Goal: Transaction & Acquisition: Purchase product/service

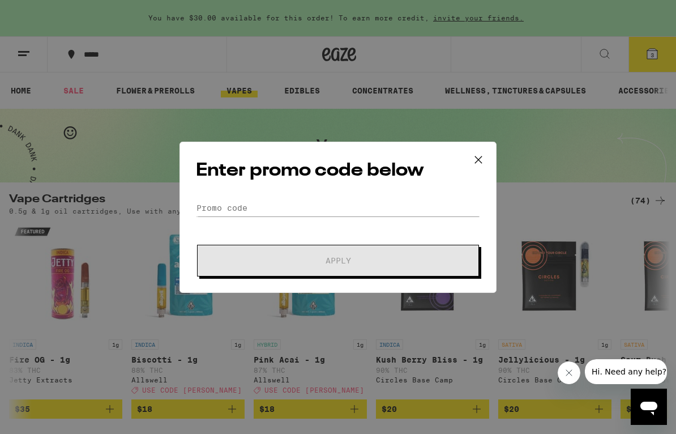
scroll to position [0, 457]
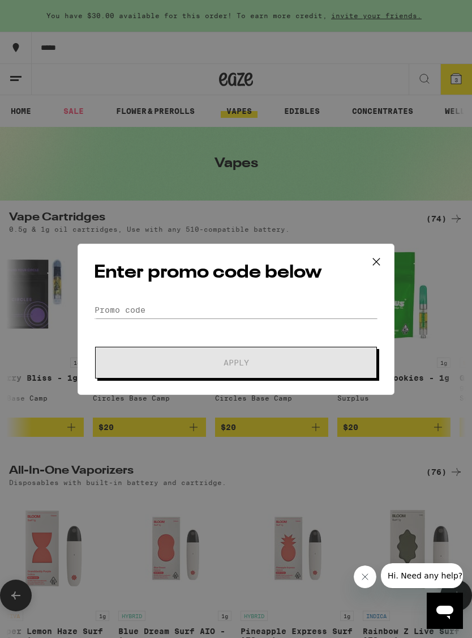
click at [376, 255] on icon at bounding box center [376, 261] width 17 height 17
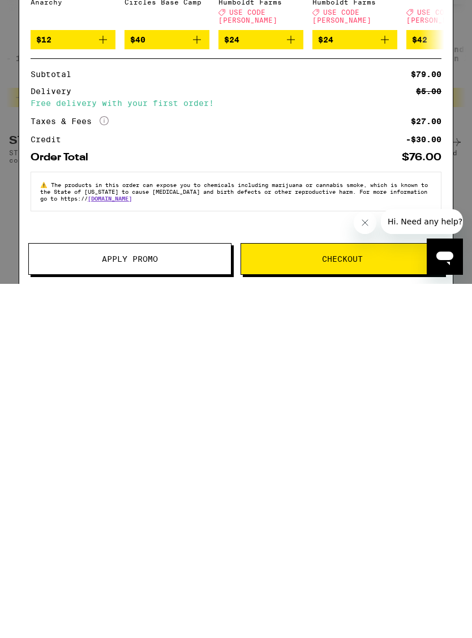
scroll to position [489, 0]
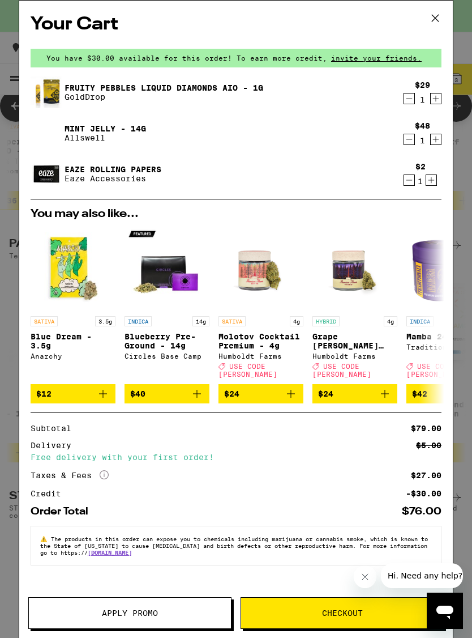
click at [405, 96] on icon "Decrement" at bounding box center [409, 99] width 10 height 14
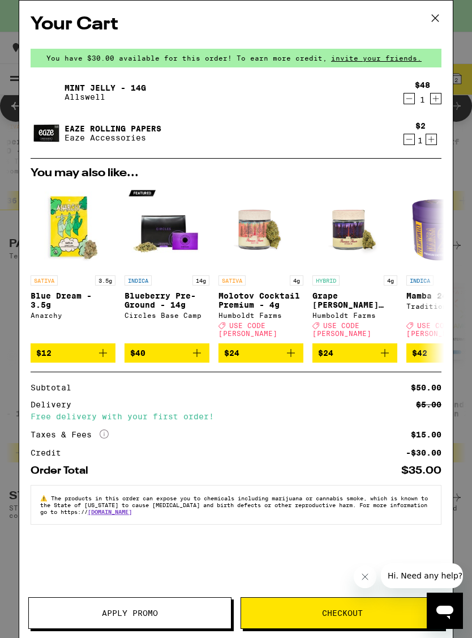
click at [185, 111] on div "Mint Jelly - 14g Allswell $48 1 Eaze Rolling Papers Eaze Accessories $2 1" at bounding box center [236, 117] width 411 height 82
click at [186, 91] on div "Mint Jelly - 14g Allswell" at bounding box center [215, 92] width 368 height 32
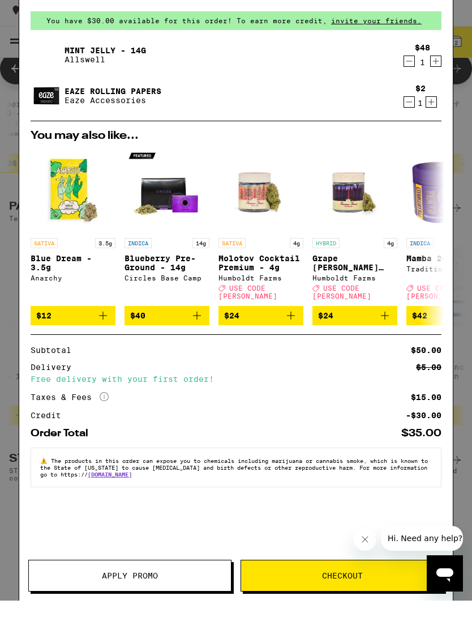
click at [110, 83] on link "Mint Jelly - 14g" at bounding box center [106, 87] width 82 height 9
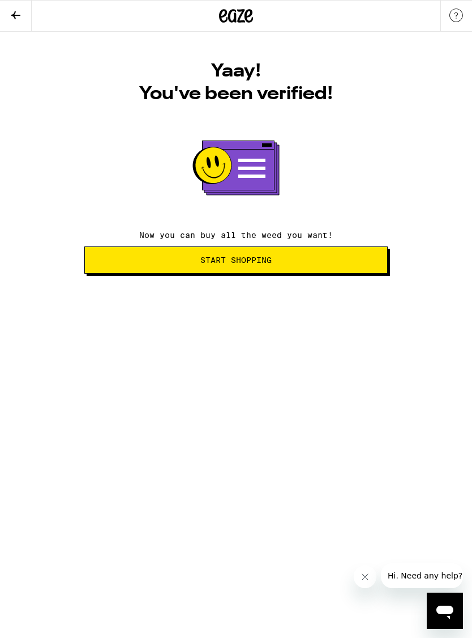
click at [289, 257] on button "Start Shopping" at bounding box center [236, 259] width 304 height 27
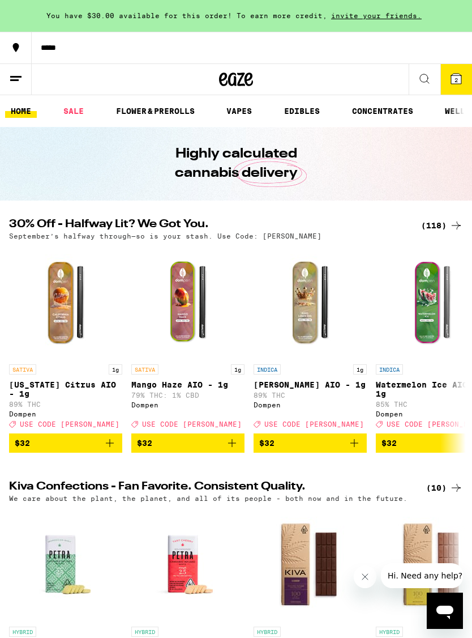
click at [456, 77] on span "2" at bounding box center [456, 79] width 3 height 7
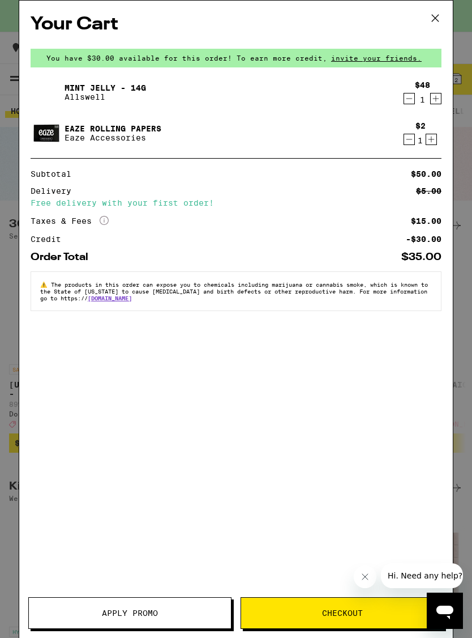
click at [171, 612] on span "Apply Promo" at bounding box center [130, 613] width 202 height 8
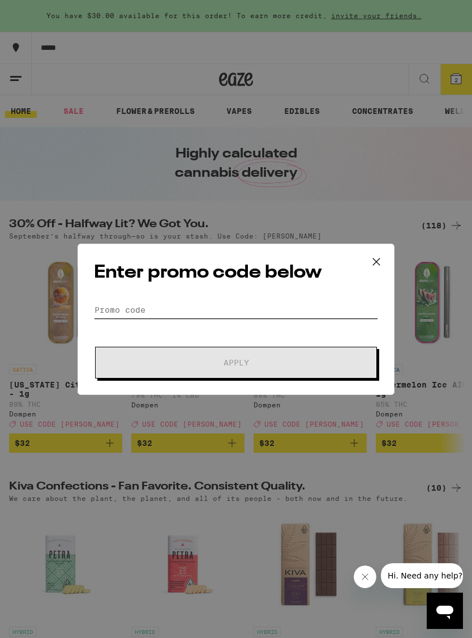
click at [263, 306] on input "Promo Code" at bounding box center [236, 309] width 284 height 17
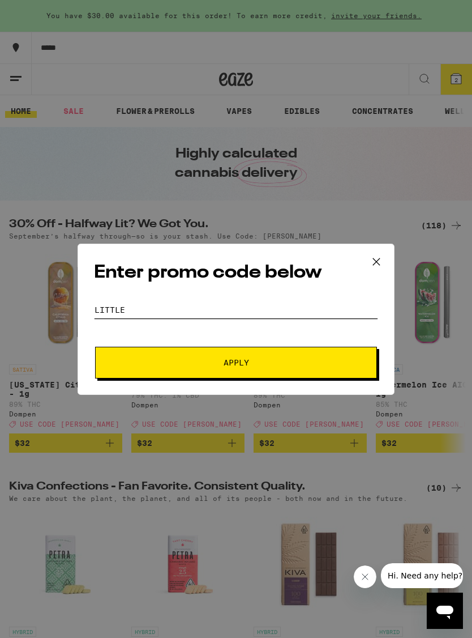
type input "LITTLE"
click at [295, 363] on span "Apply" at bounding box center [236, 363] width 204 height 8
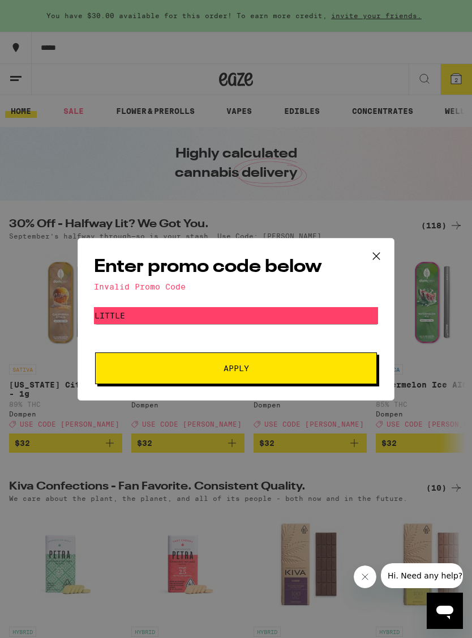
click at [380, 253] on icon at bounding box center [376, 256] width 17 height 17
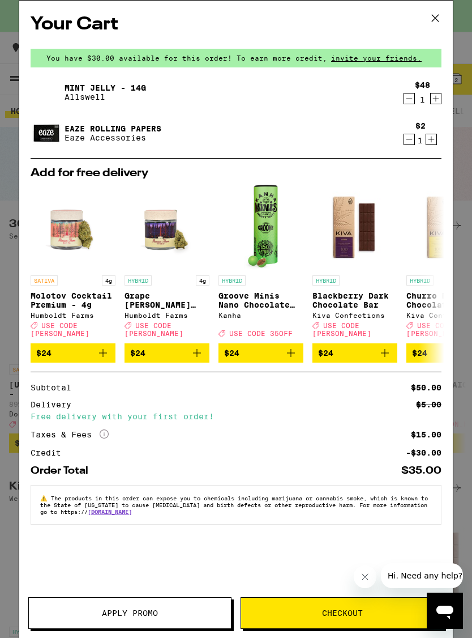
click at [90, 91] on link "Mint Jelly - 14g" at bounding box center [106, 87] width 82 height 9
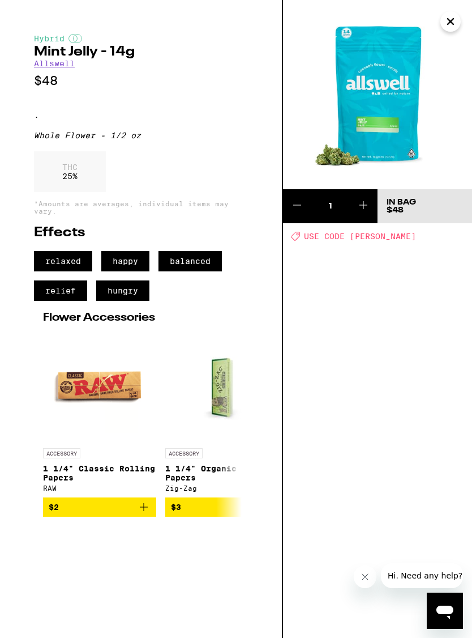
click at [449, 22] on icon "Close" at bounding box center [451, 21] width 14 height 17
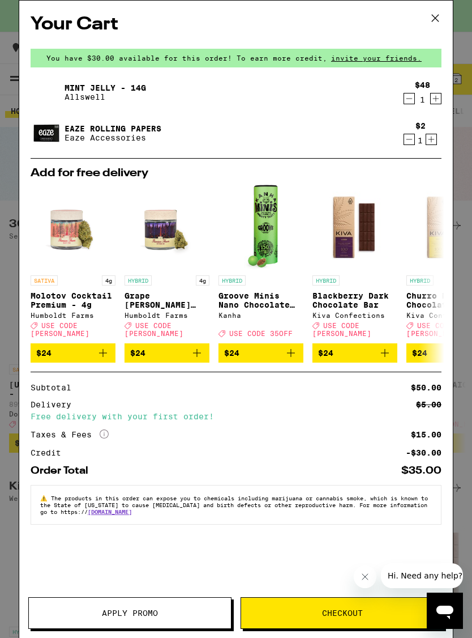
click at [164, 624] on button "Apply Promo" at bounding box center [129, 613] width 203 height 32
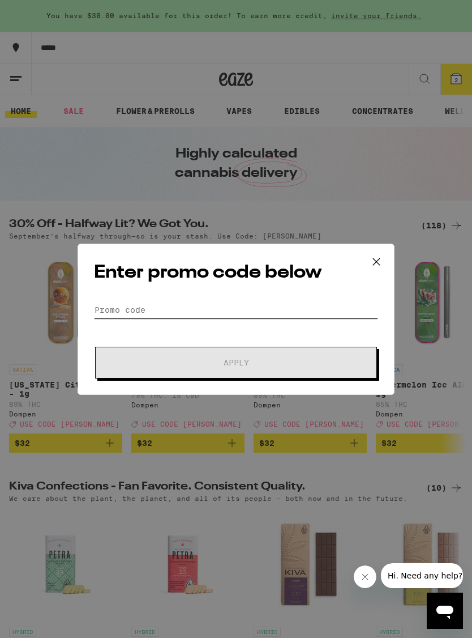
click at [257, 307] on input "Promo Code" at bounding box center [236, 309] width 284 height 17
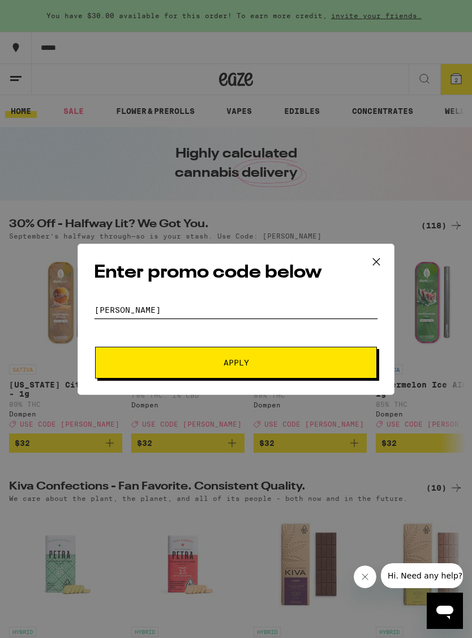
type input "Litty"
click at [323, 366] on span "Apply" at bounding box center [236, 363] width 204 height 8
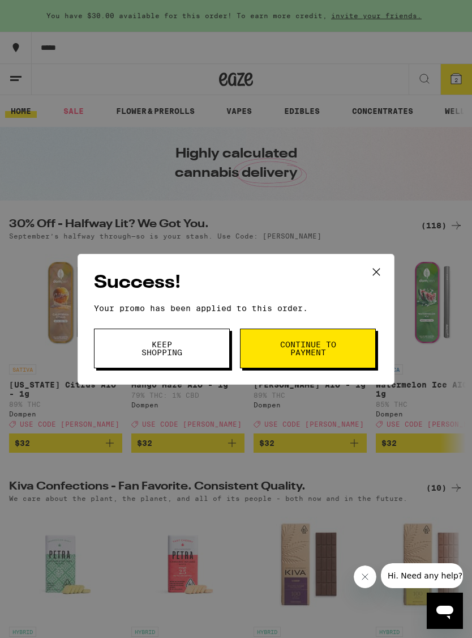
click at [346, 346] on button "Continue to payment" at bounding box center [308, 349] width 136 height 40
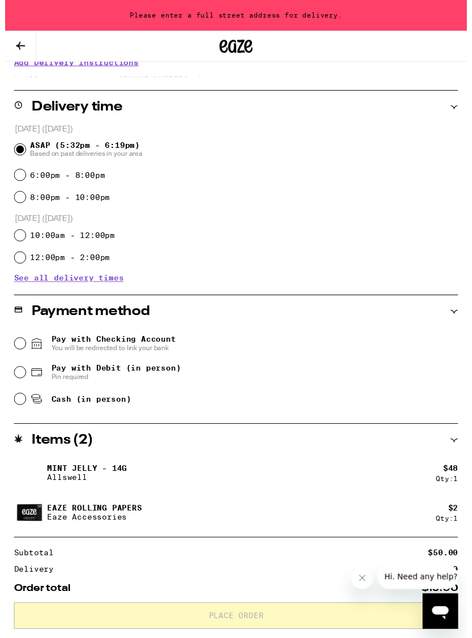
scroll to position [246, 0]
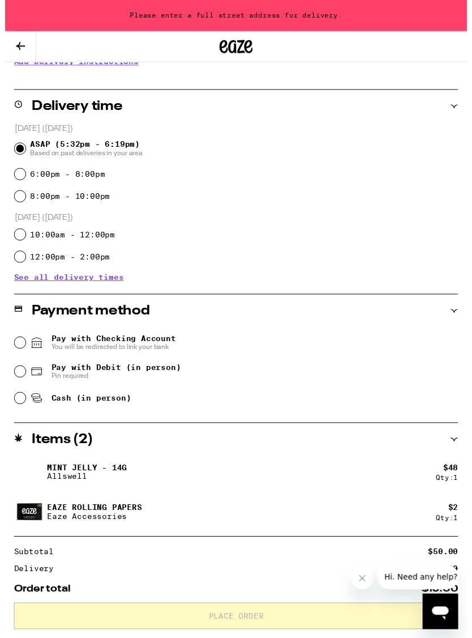
click at [20, 411] on input "Cash (in person)" at bounding box center [15, 406] width 11 height 11
radio input "true"
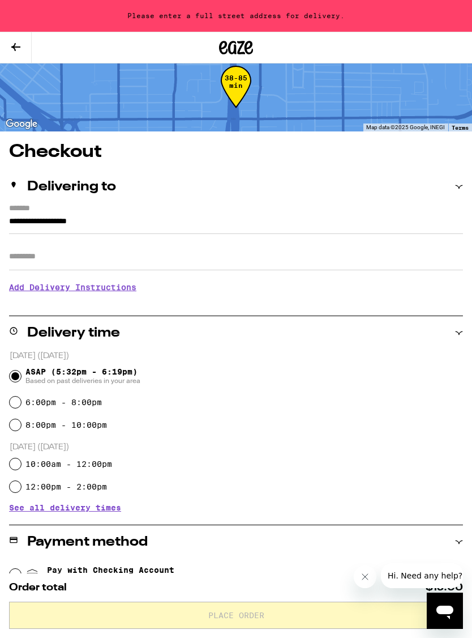
scroll to position [0, 0]
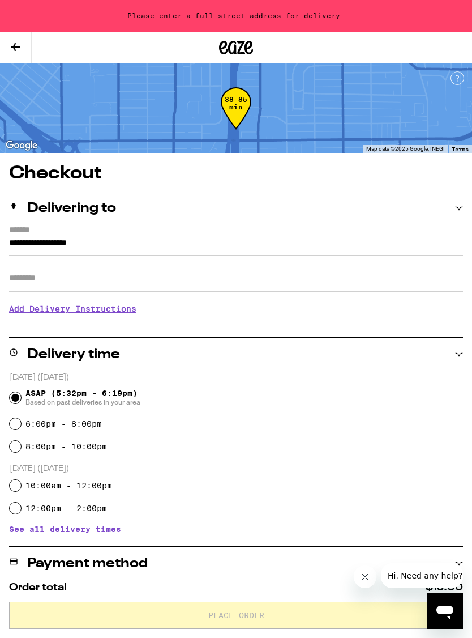
click at [177, 242] on input "**********" at bounding box center [236, 245] width 454 height 19
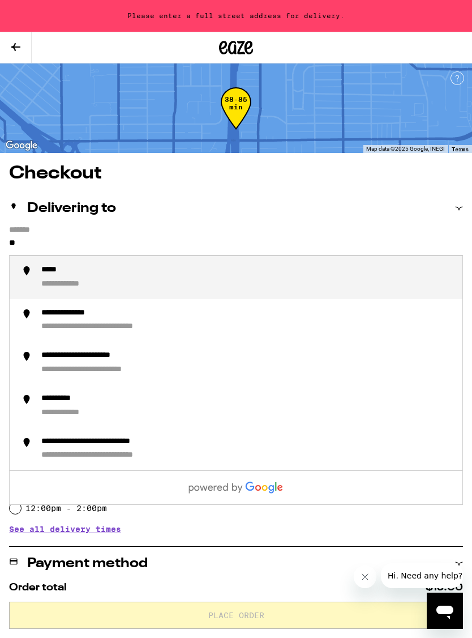
type input "*"
type input "**********"
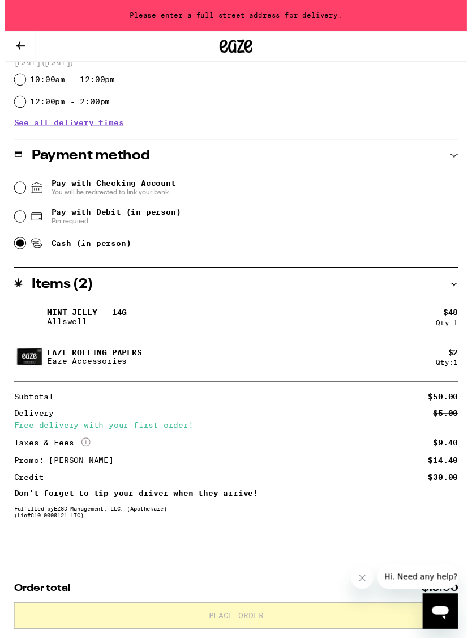
scroll to position [410, 0]
click at [361, 577] on icon "Close message from company" at bounding box center [363, 578] width 6 height 6
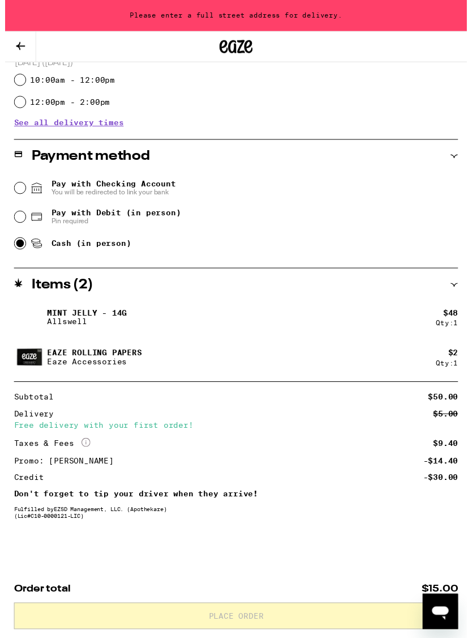
click at [442, 614] on icon "Open messaging window" at bounding box center [440, 613] width 17 height 14
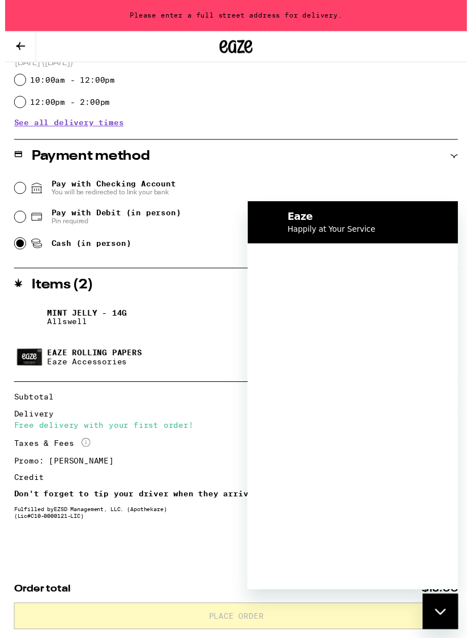
scroll to position [0, 0]
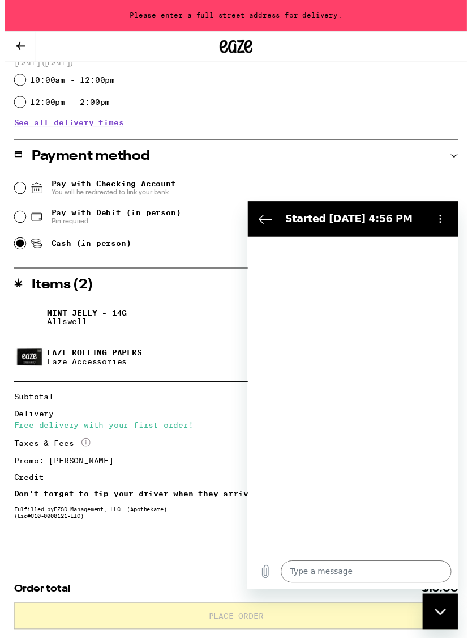
type textarea "x"
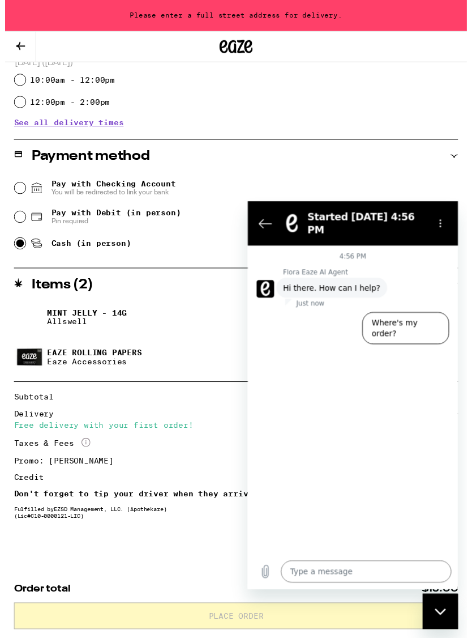
click at [323, 574] on textarea at bounding box center [369, 579] width 174 height 23
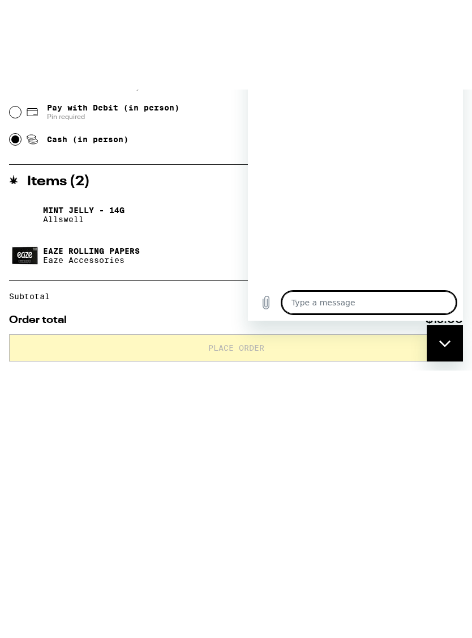
type textarea "I"
type textarea "x"
type textarea "Im"
type textarea "x"
type textarea "I’m"
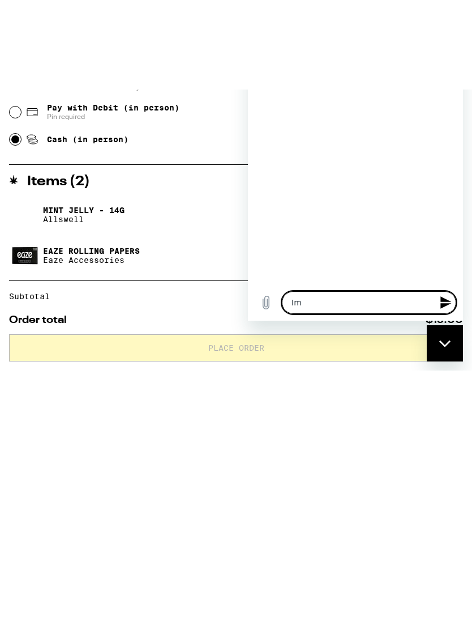
type textarea "x"
type textarea "I’m"
type textarea "x"
type textarea "I’m t"
type textarea "x"
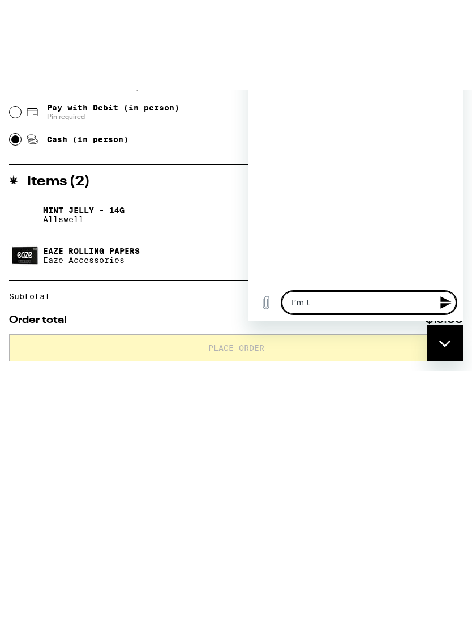
type textarea "I’m tr"
type textarea "x"
type textarea "I’m try"
type textarea "x"
type textarea "I’m trying"
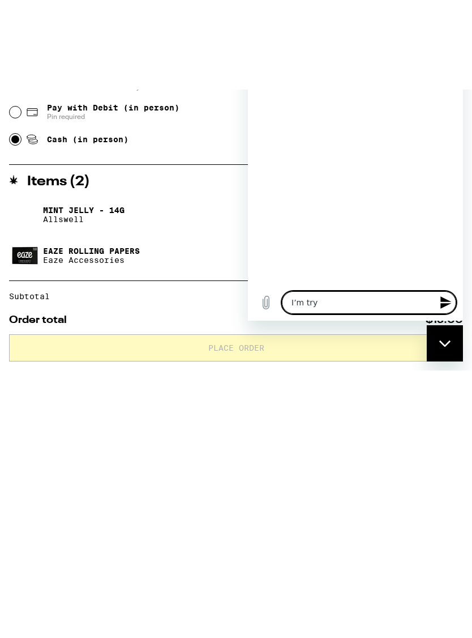
type textarea "x"
type textarea "I’m trying"
type textarea "x"
type textarea "I’m trying t"
type textarea "x"
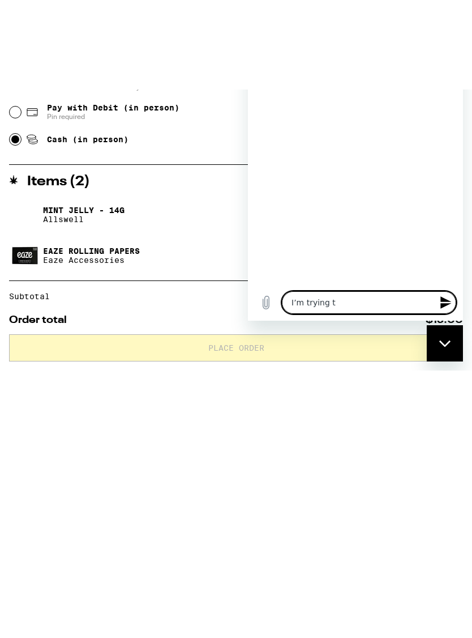
type textarea "I’m trying to"
type textarea "x"
type textarea "I’m trying to"
type textarea "x"
type textarea "I’m trying to p"
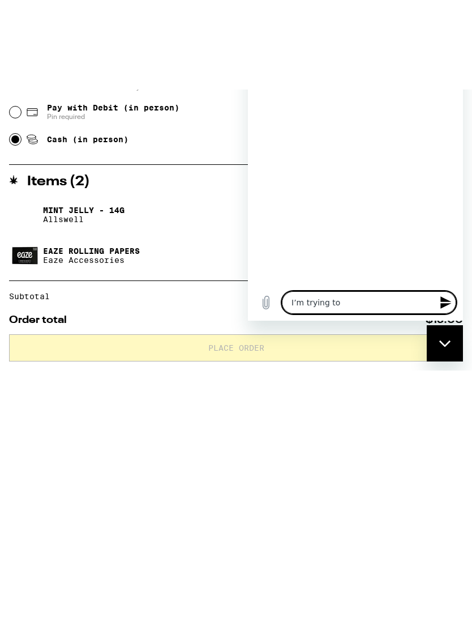
type textarea "x"
type textarea "I’m trying to pl"
type textarea "x"
type textarea "I’m trying to pla"
type textarea "x"
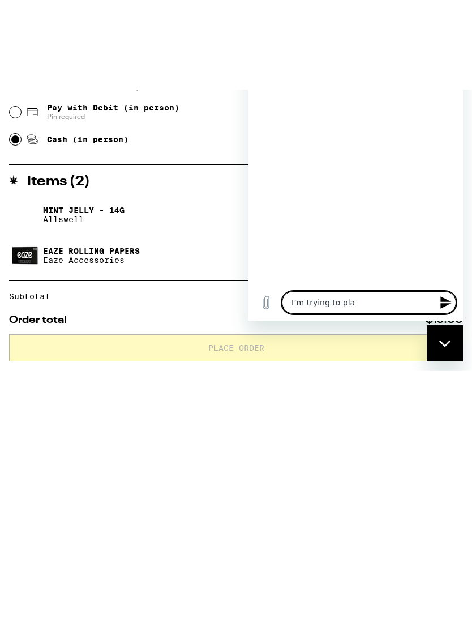
type textarea "I’m trying to plac"
type textarea "x"
type textarea "I’m trying to place"
type textarea "x"
type textarea "I’m trying to place"
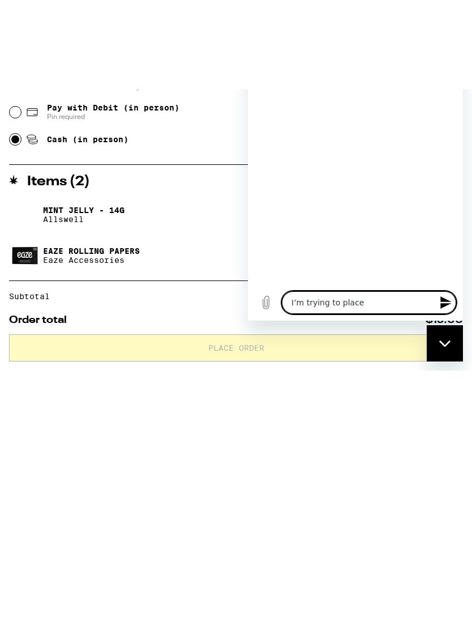
type textarea "x"
type textarea "I’m trying to place a"
type textarea "x"
type textarea "I’m trying to place an"
type textarea "x"
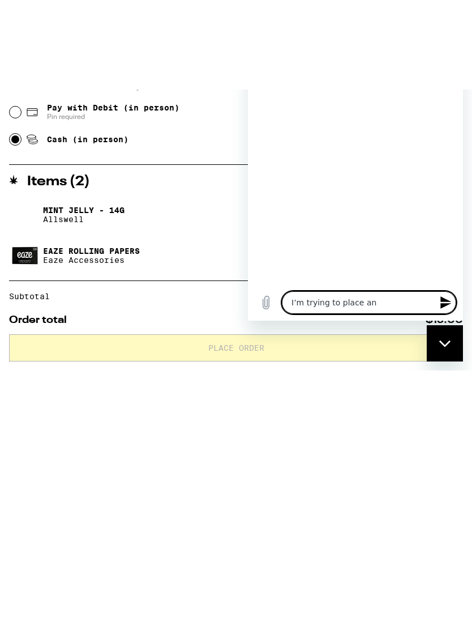
type textarea "I’m trying to place an"
type textarea "x"
type textarea "I’m trying to place an o"
type textarea "x"
type textarea "I’m trying to place an or"
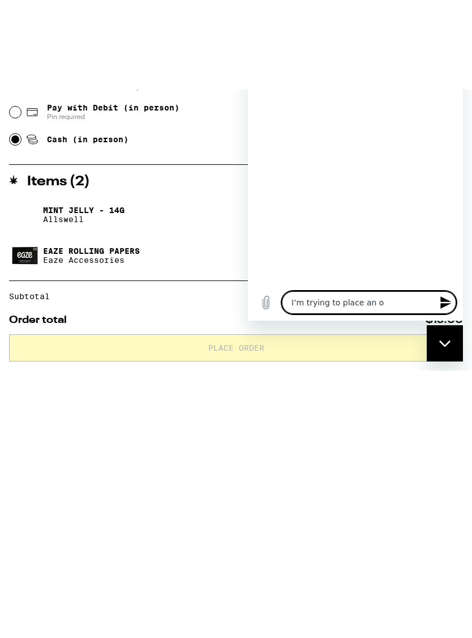
type textarea "x"
type textarea "I’m trying to place an ord"
type textarea "x"
type textarea "I’m trying to place an orde"
type textarea "x"
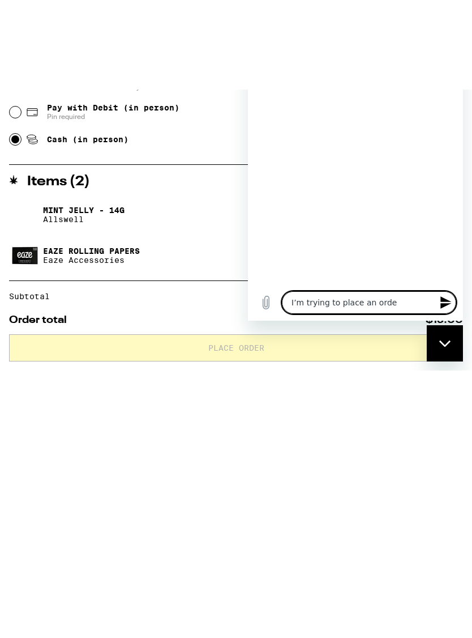
type textarea "I’m trying to place an order"
type textarea "x"
type textarea "I’m trying to place an order"
type textarea "x"
type textarea "I’m trying to place an order"
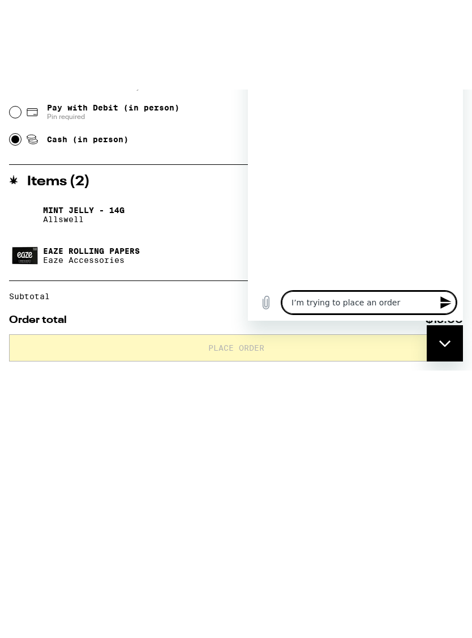
click at [440, 337] on div "Close messaging window" at bounding box center [445, 343] width 34 height 34
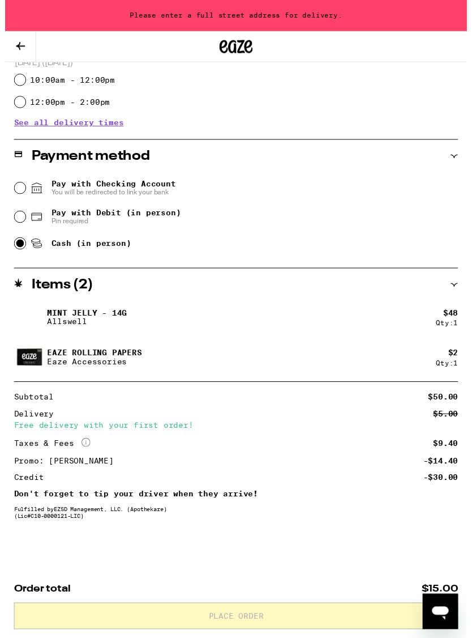
scroll to position [165, 0]
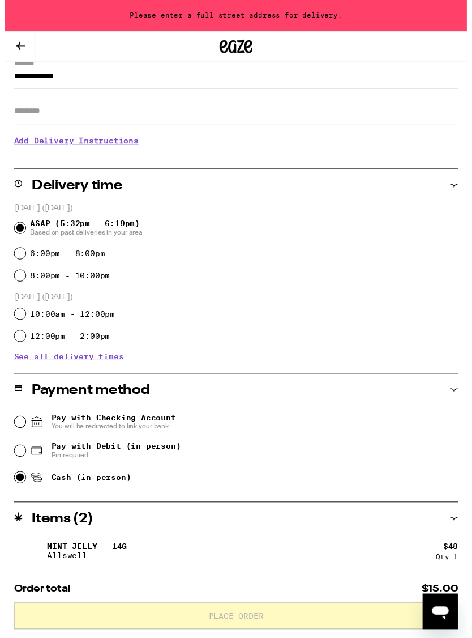
click at [454, 611] on div "Open messaging window" at bounding box center [441, 611] width 34 height 34
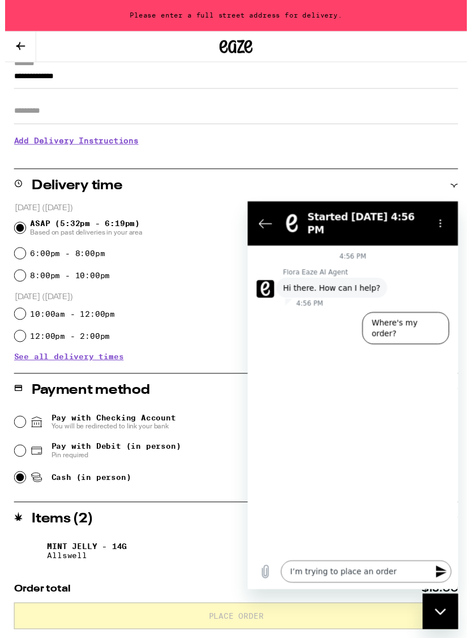
click at [265, 582] on icon "Upload file" at bounding box center [266, 580] width 14 height 14
type textarea "x"
click at [389, 568] on textarea "I’m trying to place an order" at bounding box center [369, 579] width 174 height 23
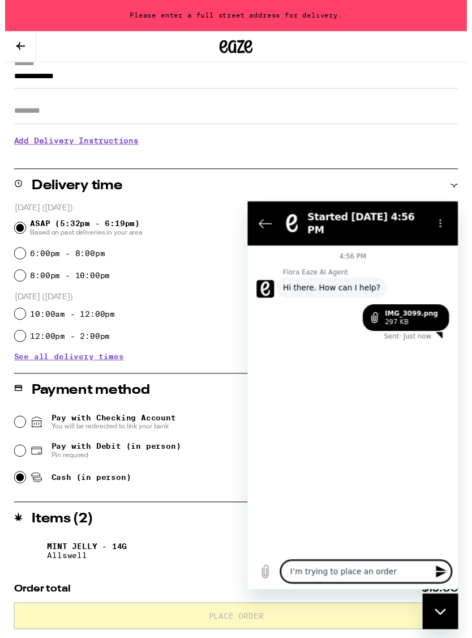
scroll to position [340, 0]
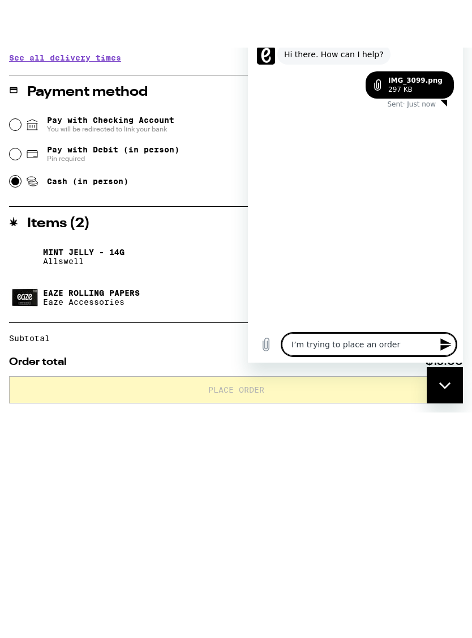
click at [395, 340] on textarea "I’m trying to place an order" at bounding box center [369, 344] width 174 height 23
type textarea "I’m trying to place an order b"
type textarea "x"
type textarea "I’m trying to place an order bu"
type textarea "x"
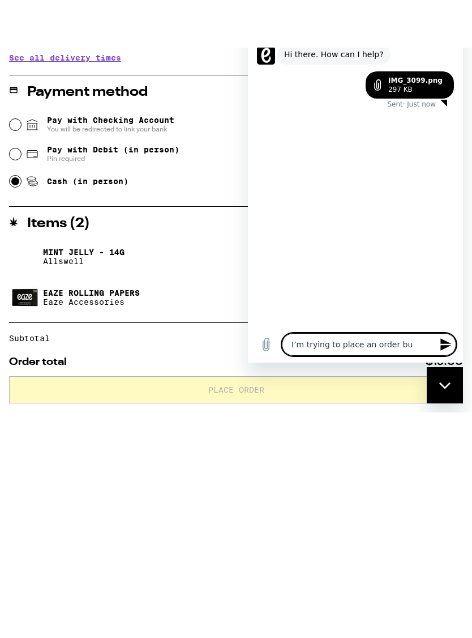
type textarea "I’m trying to place an order but"
type textarea "x"
type textarea "I’m trying to place an order but"
type textarea "x"
type textarea "I’m trying to place an order but a"
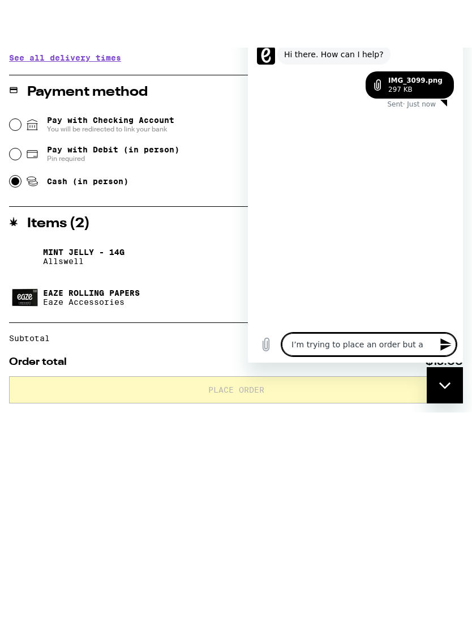
type textarea "x"
type textarea "I’m trying to place an order but af"
type textarea "x"
type textarea "I’m trying to place an order but afr"
type textarea "x"
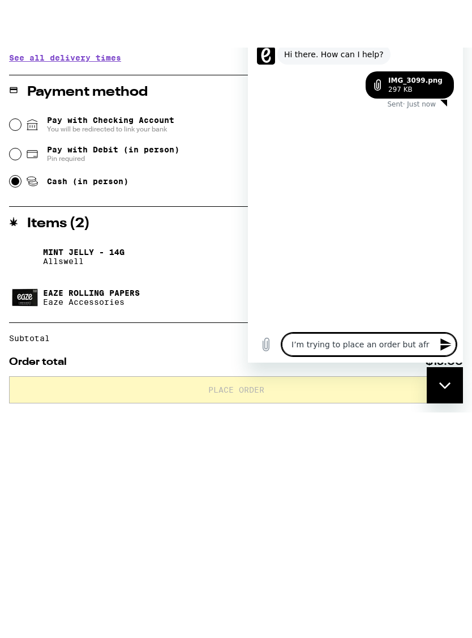
type textarea "I’m trying to place an order but af"
type textarea "x"
type textarea "I’m trying to place an order but aft"
type textarea "x"
type textarea "I’m trying to place an order but afte"
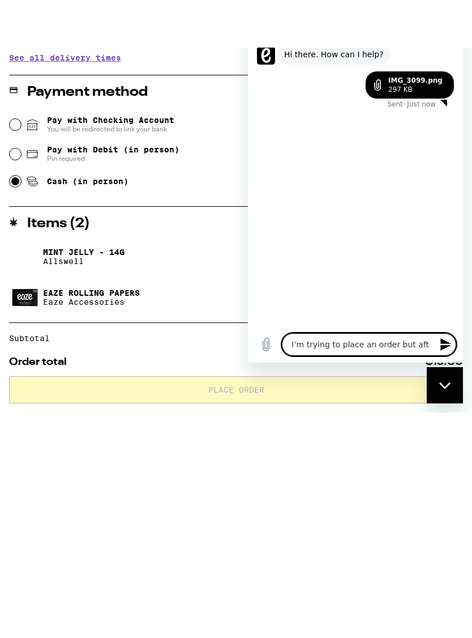
type textarea "x"
type textarea "I’m trying to place an order but after"
type textarea "x"
type textarea "I’m trying to place an order but after"
type textarea "x"
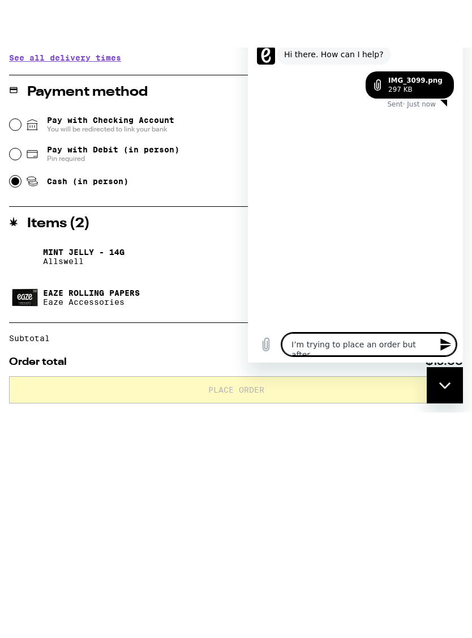
type textarea "I’m trying to place an order but after h"
type textarea "x"
type textarea "I’m trying to place an order but after he"
type textarea "x"
type textarea "I’m trying to place an order but after her"
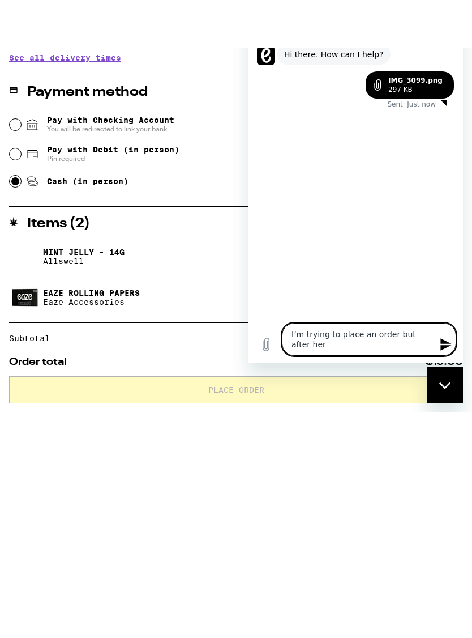
type textarea "x"
type textarea "I’m trying to place an order but after here"
type textarea "x"
type textarea "I’m trying to place an order but after here"
type textarea "x"
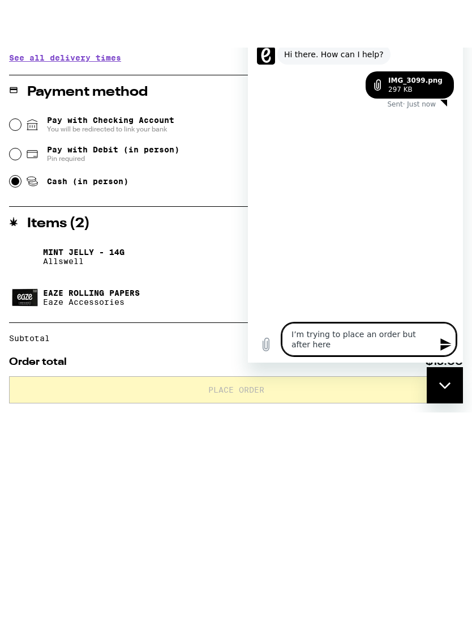
type textarea "I’m trying to place an order but after here h"
type textarea "x"
type textarea "I’m trying to place an order but after here ho"
type textarea "x"
type textarea "I’m trying to place an order but after here how"
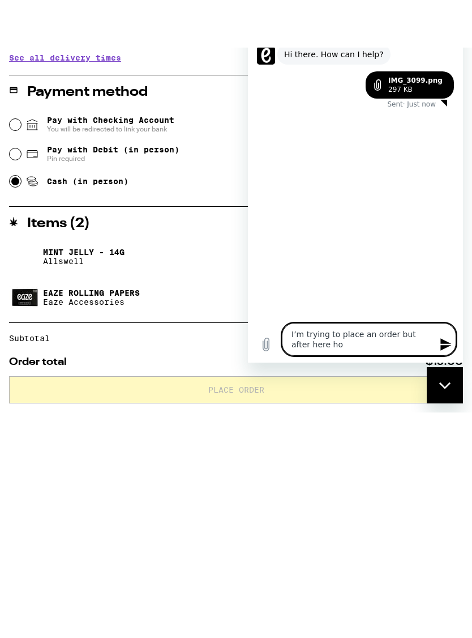
type textarea "x"
type textarea "I’m trying to place an order but after here how"
type textarea "x"
type textarea "I’m trying to place an order but after here how i"
type textarea "x"
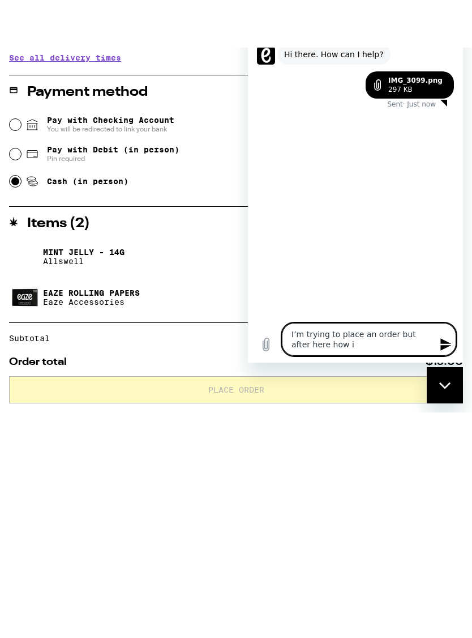
type textarea "I’m trying to place an order but after here how I"
type textarea "x"
type textarea "I’m trying to place an order but after here how I"
type textarea "x"
type textarea "I’m trying to place an order but after here how I p"
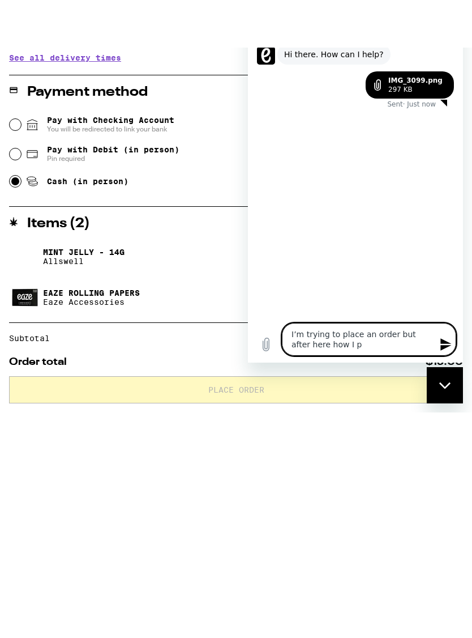
type textarea "x"
type textarea "I’m trying to place an order but after here how I pl"
type textarea "x"
type textarea "I’m trying to place an order but after here how I pla"
type textarea "x"
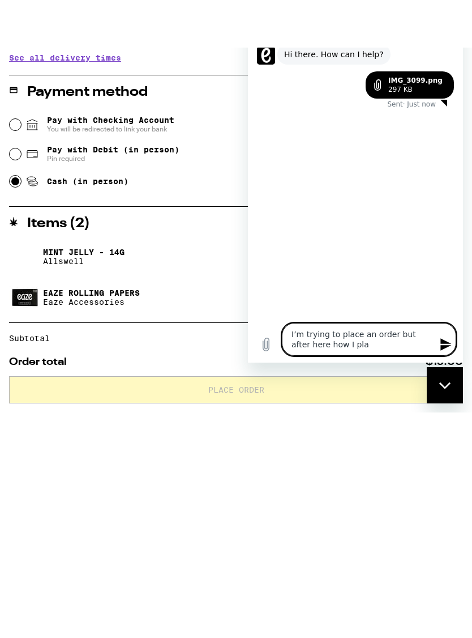
type textarea "I’m trying to place an order but after here how I plac"
type textarea "x"
type textarea "I’m trying to place an order but after here how I place"
type textarea "x"
type textarea "I’m trying to place an order but after here how I place"
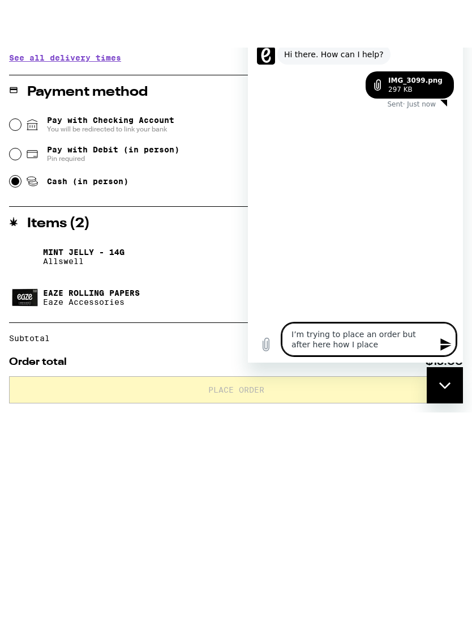
type textarea "x"
type textarea "I’m trying to place an order but after here how I place t"
type textarea "x"
type textarea "I’m trying to place an order but after here how I place th"
type textarea "x"
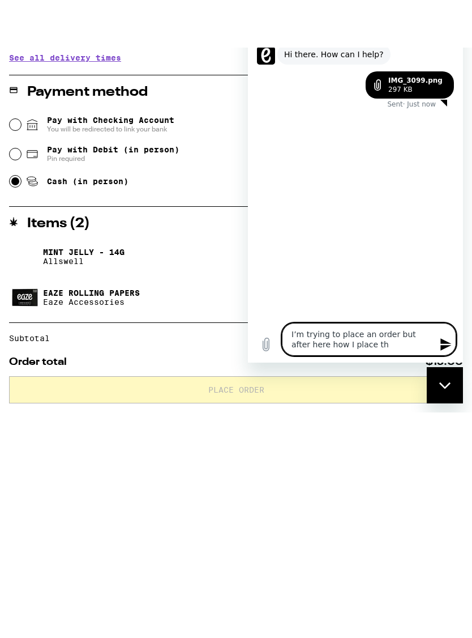
type textarea "I’m trying to place an order but after here how I place the"
type textarea "x"
type textarea "I’m trying to place an order but after here how I place the"
type textarea "x"
type textarea "I’m trying to place an order but after here how I place the o"
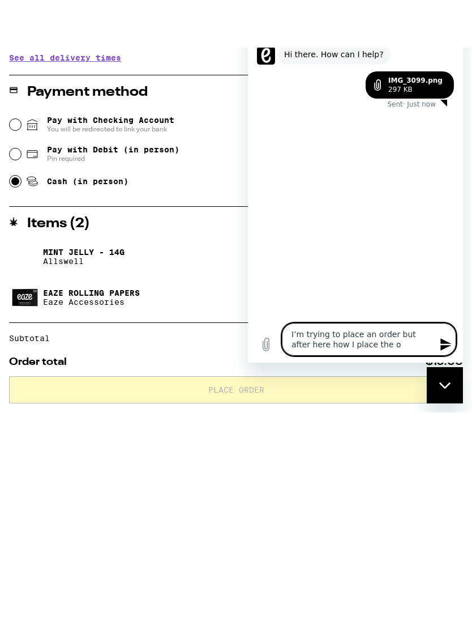
type textarea "x"
type textarea "I’m trying to place an order but after here how I place the or"
type textarea "x"
type textarea "I’m trying to place an order but after here how I place the ord"
type textarea "x"
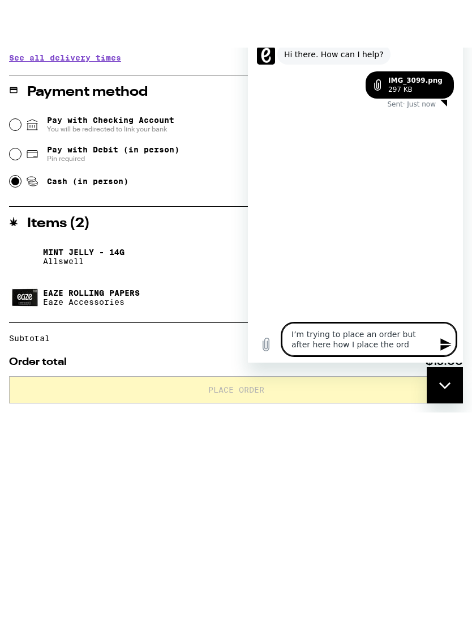
type textarea "I’m trying to place an order but after here how I place the orde"
type textarea "x"
type textarea "I’m trying to place an order but after here how I place the order"
type textarea "x"
type textarea "I’m trying to place an order but after here how I place the order"
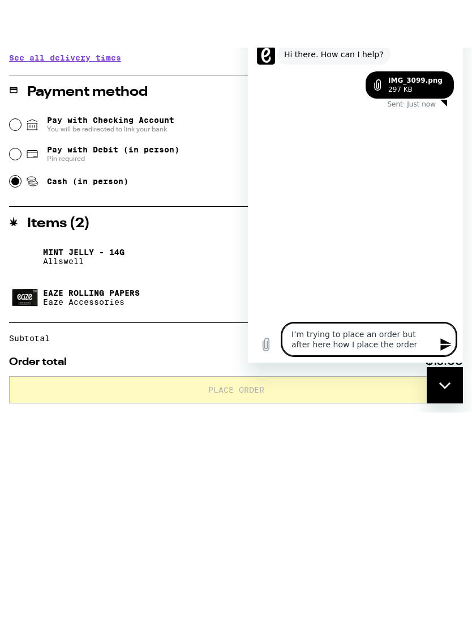
type textarea "x"
type textarea "I’m trying to place an order but after here how I place the order"
click at [450, 342] on icon "Send message" at bounding box center [447, 345] width 14 height 14
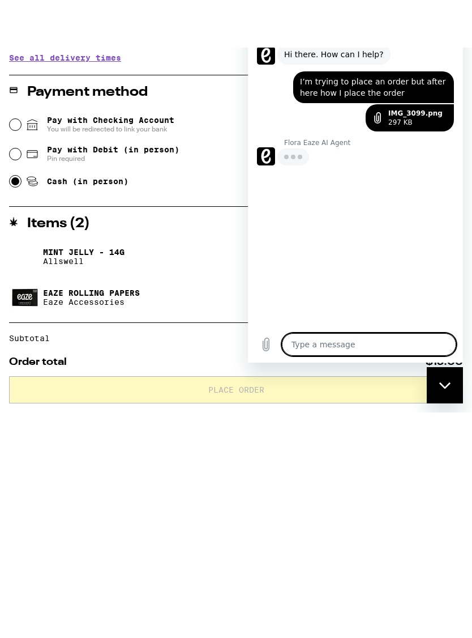
type textarea "x"
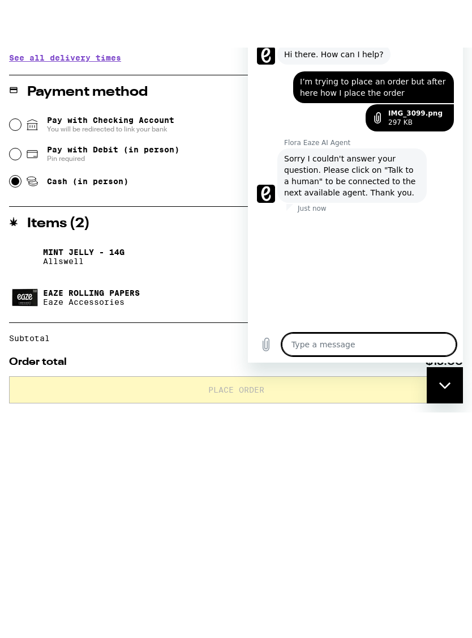
scroll to position [410, 0]
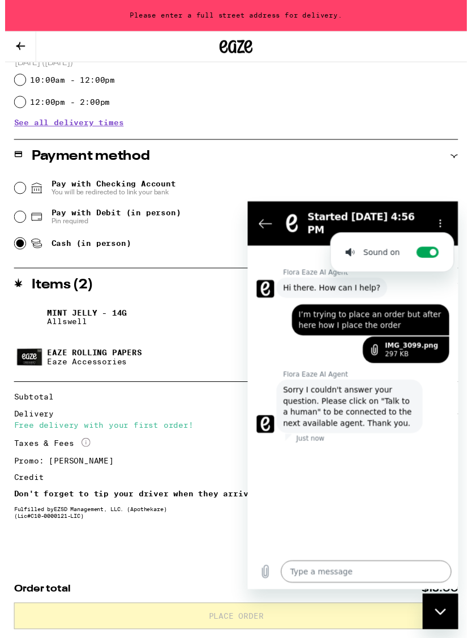
click at [442, 219] on icon "Options menu" at bounding box center [444, 223] width 9 height 9
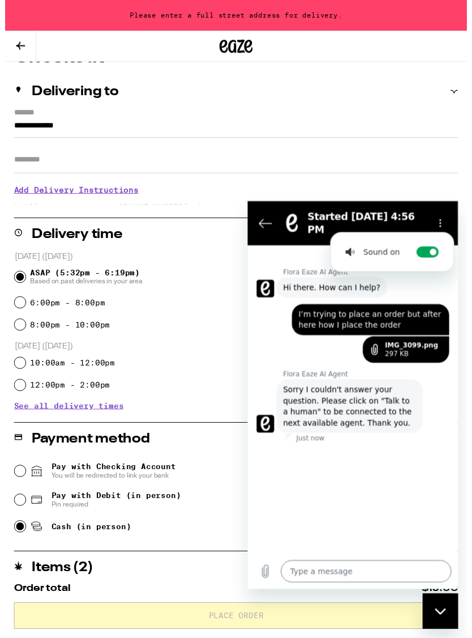
scroll to position [118, 0]
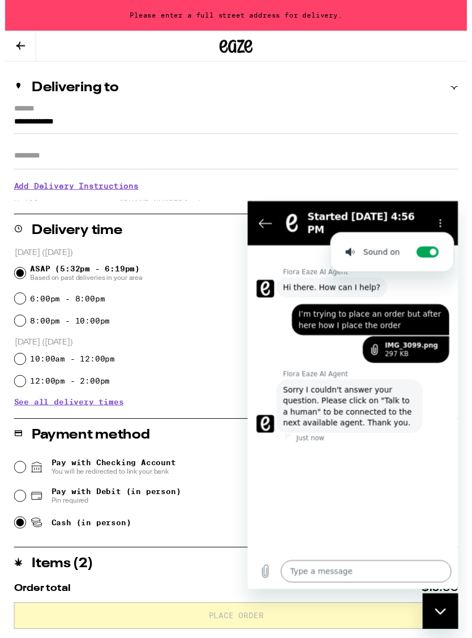
click at [193, 134] on input "**********" at bounding box center [236, 127] width 454 height 19
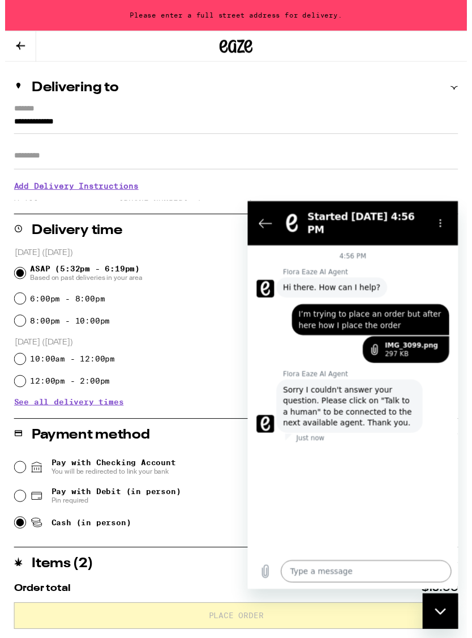
click at [120, 164] on input "Apt/Suite" at bounding box center [236, 159] width 454 height 27
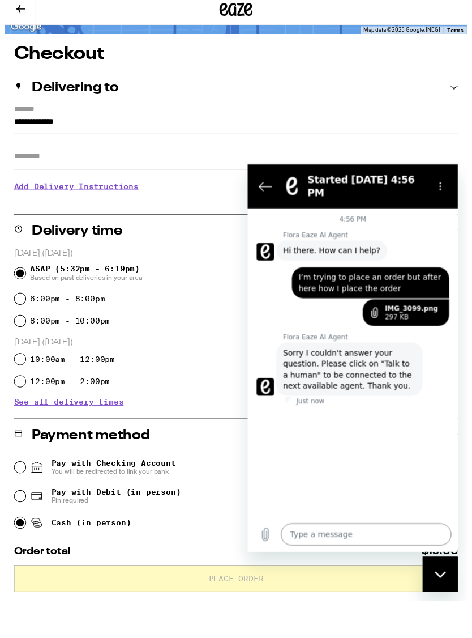
scroll to position [80, 0]
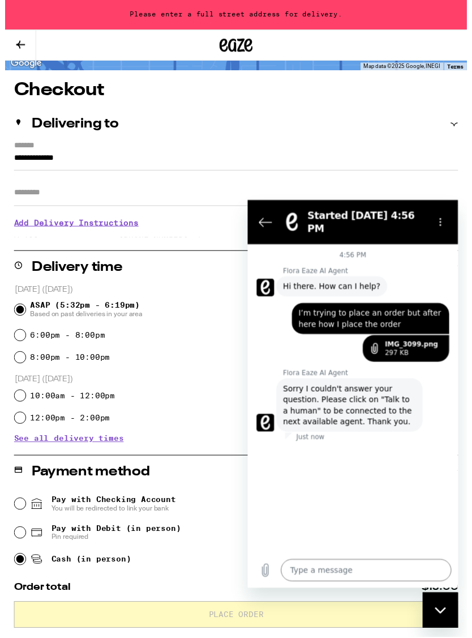
click at [167, 166] on input "**********" at bounding box center [236, 165] width 454 height 19
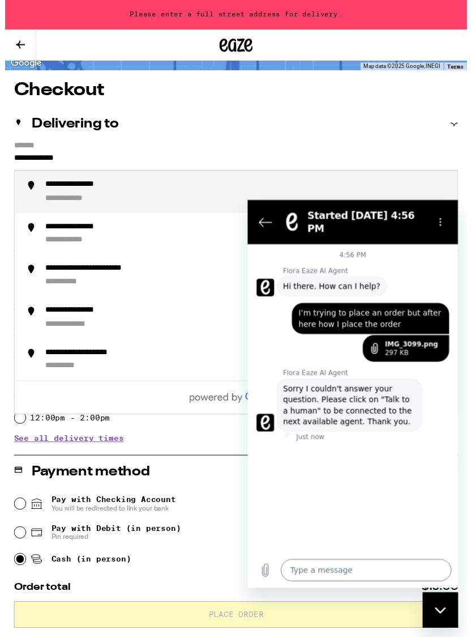
click at [154, 204] on div "**********" at bounding box center [247, 197] width 412 height 25
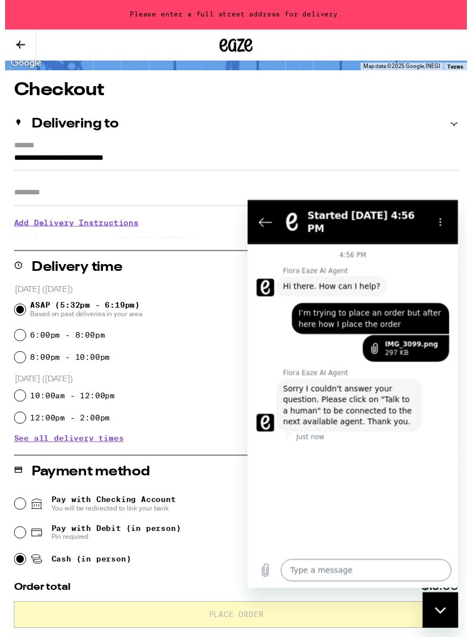
scroll to position [82, 0]
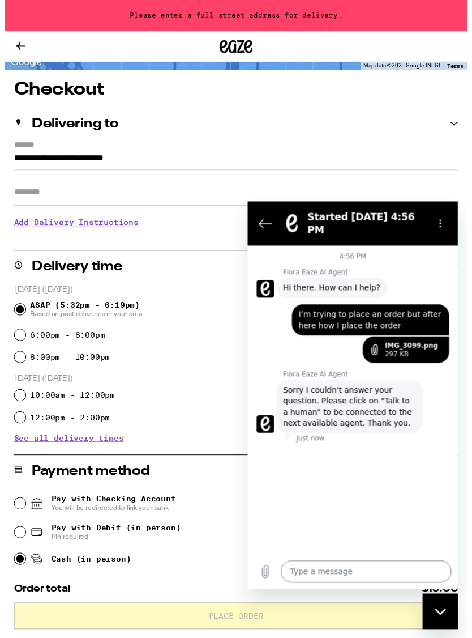
type input "**********"
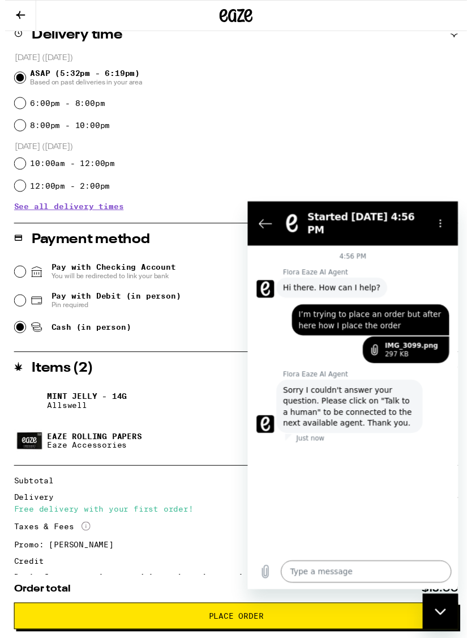
scroll to position [378, 0]
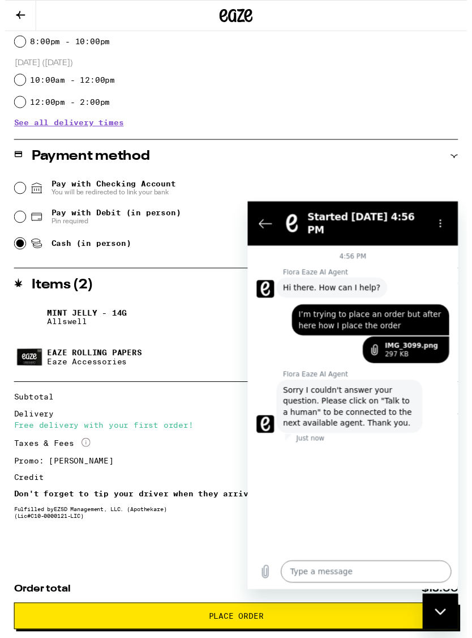
click at [440, 603] on div "Close messaging window" at bounding box center [441, 611] width 34 height 34
type textarea "x"
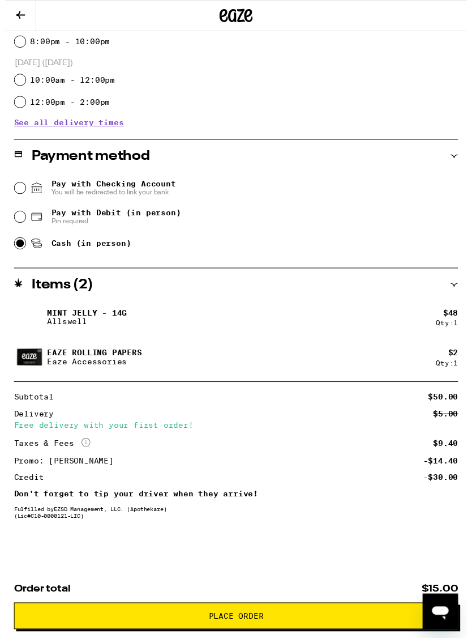
click at [241, 630] on span "Place Order" at bounding box center [236, 629] width 56 height 8
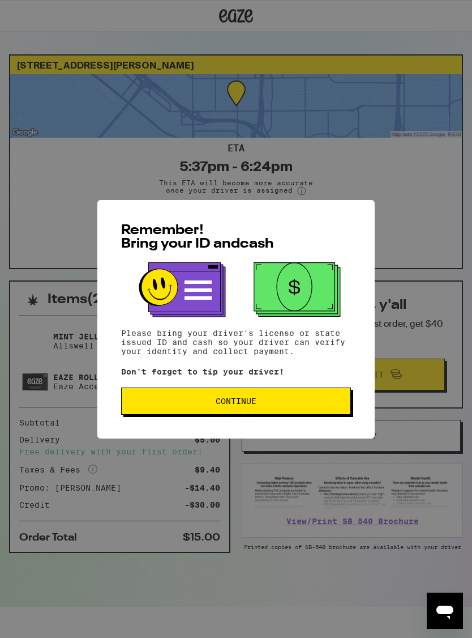
click at [305, 410] on button "Continue" at bounding box center [236, 400] width 230 height 27
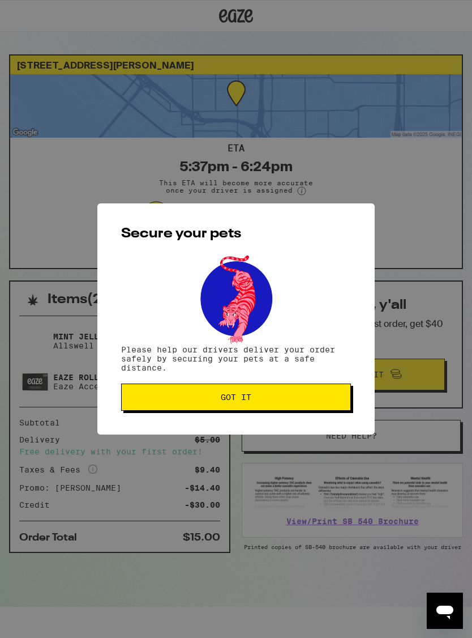
click at [217, 393] on button "Got it" at bounding box center [236, 397] width 230 height 27
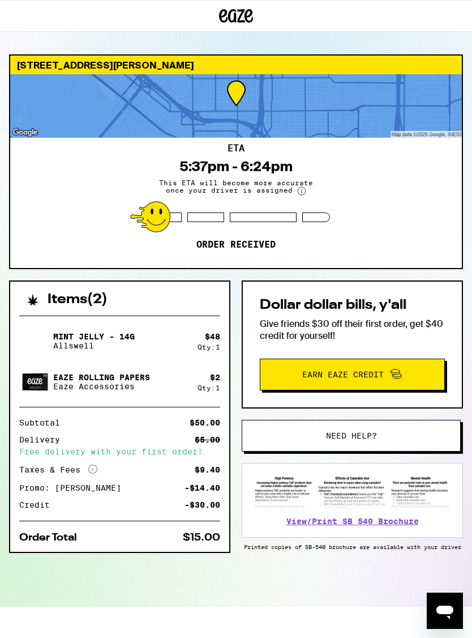
click at [389, 361] on button "Earn Eaze Credit" at bounding box center [352, 375] width 185 height 32
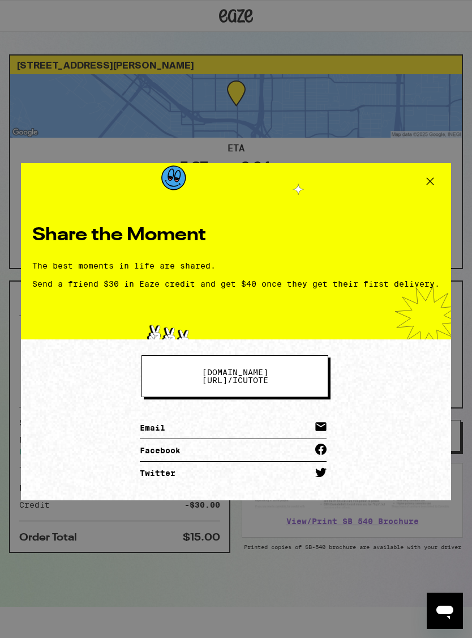
click at [426, 182] on icon at bounding box center [430, 181] width 17 height 17
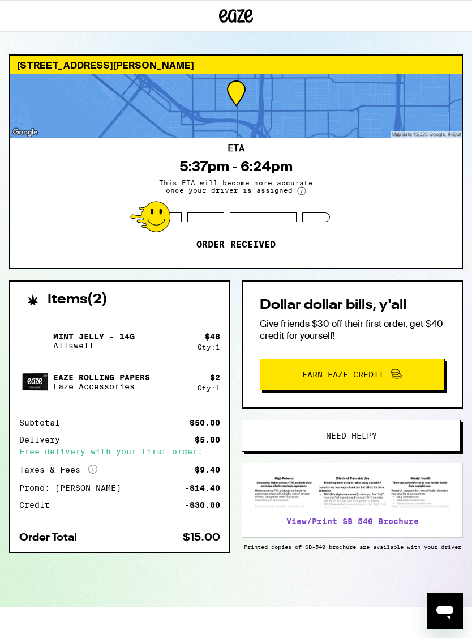
click at [410, 380] on span "Earn Eaze Credit" at bounding box center [353, 374] width 168 height 15
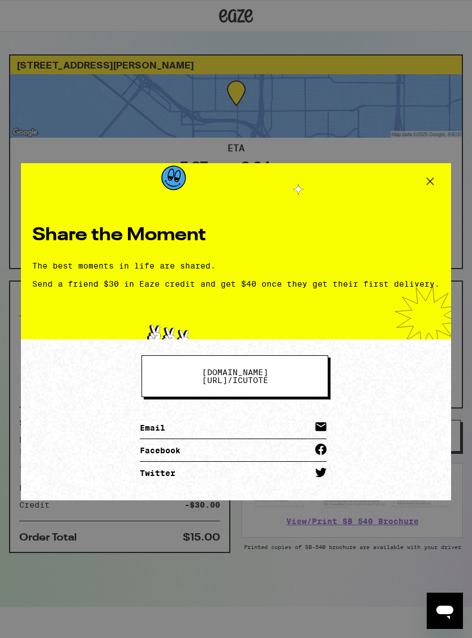
click at [278, 420] on link "Email" at bounding box center [233, 427] width 187 height 23
click at [428, 179] on icon at bounding box center [430, 181] width 17 height 17
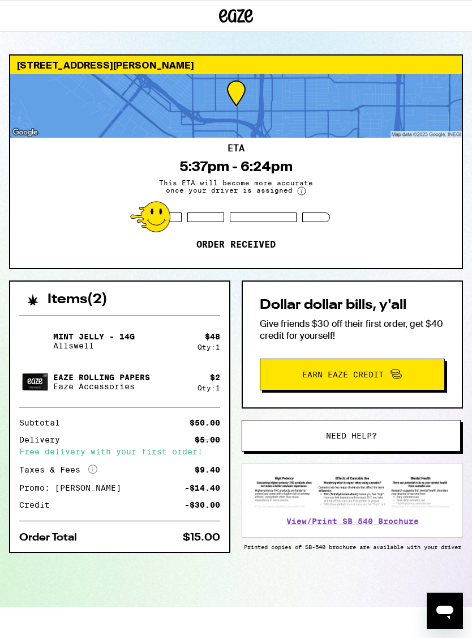
click at [398, 371] on icon at bounding box center [395, 370] width 8 height 3
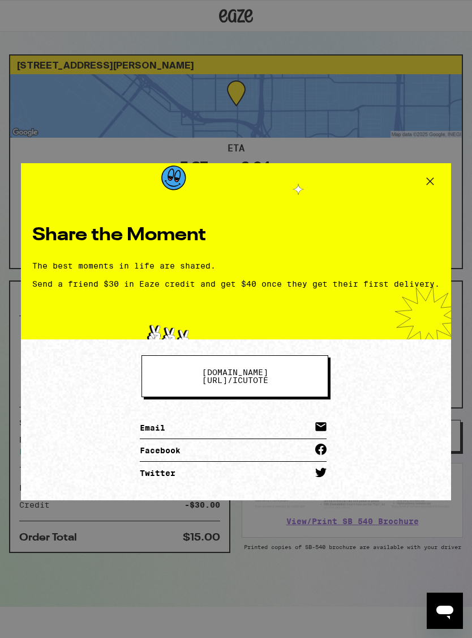
click at [423, 178] on icon at bounding box center [430, 181] width 17 height 17
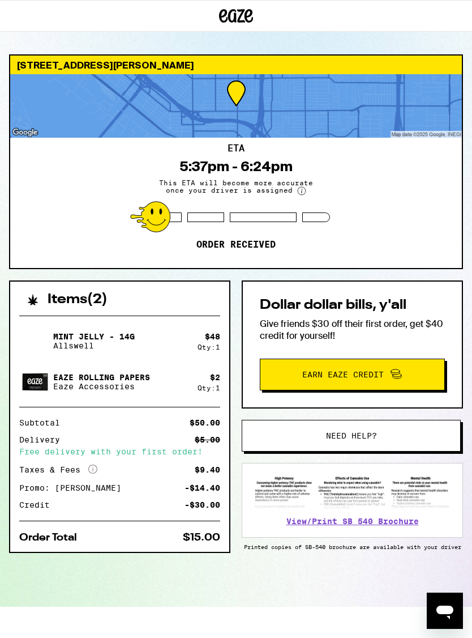
click at [347, 198] on div "ETA 5:37pm - 6:24pm This ETA will become more accurate once your driver is assi…" at bounding box center [236, 203] width 452 height 130
click at [252, 249] on p "Order received" at bounding box center [236, 244] width 79 height 11
click at [415, 159] on div "ETA 5:37pm - 6:24pm This ETA will become more accurate once your driver is assi…" at bounding box center [236, 203] width 452 height 130
click at [36, 339] on img at bounding box center [35, 341] width 32 height 32
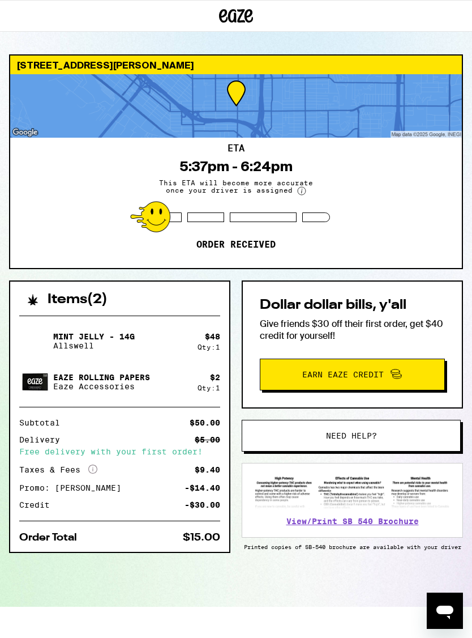
click at [61, 348] on p "Allswell" at bounding box center [94, 345] width 82 height 9
click at [63, 341] on p "Allswell" at bounding box center [94, 345] width 82 height 9
click at [63, 340] on p "Mint Jelly - 14g" at bounding box center [94, 336] width 82 height 9
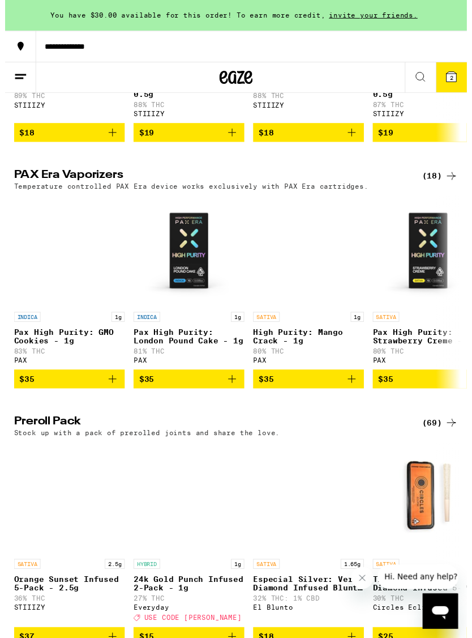
scroll to position [2258, 0]
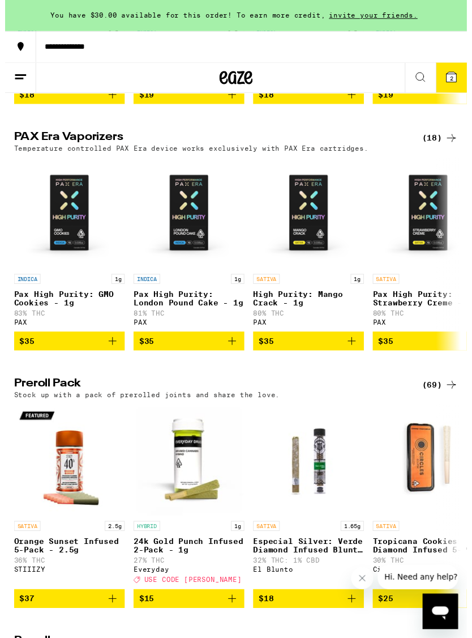
click at [186, 355] on span "$35" at bounding box center [188, 349] width 102 height 14
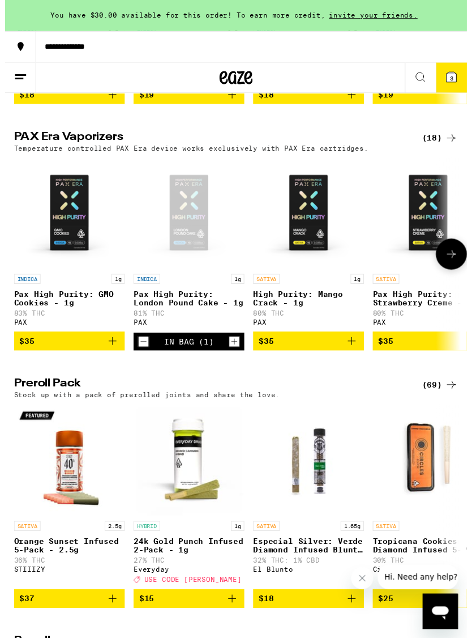
click at [455, 77] on span "3" at bounding box center [456, 79] width 3 height 7
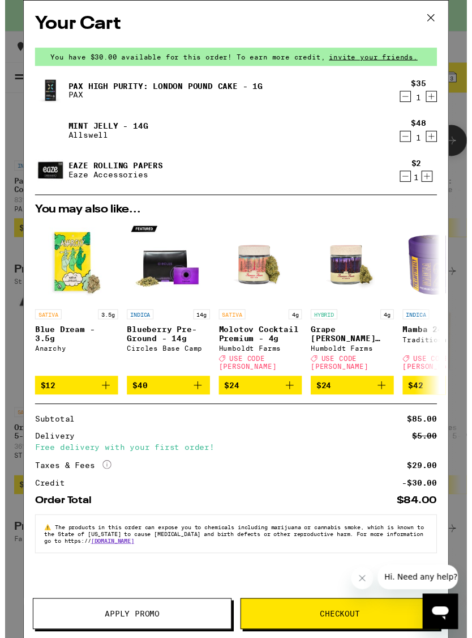
click at [407, 103] on icon "Decrement" at bounding box center [409, 99] width 10 height 14
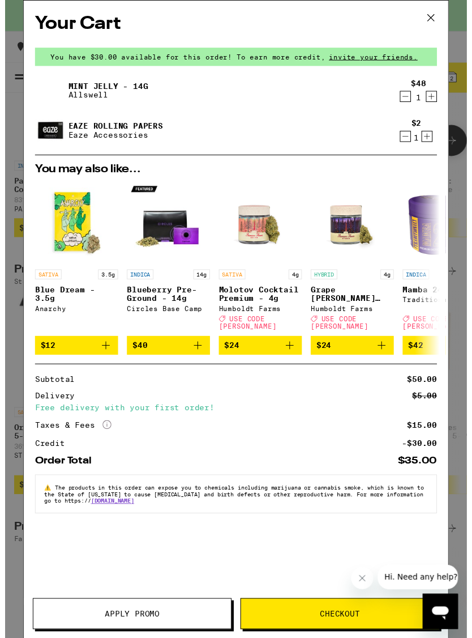
click at [410, 97] on icon "Decrement" at bounding box center [409, 99] width 10 height 14
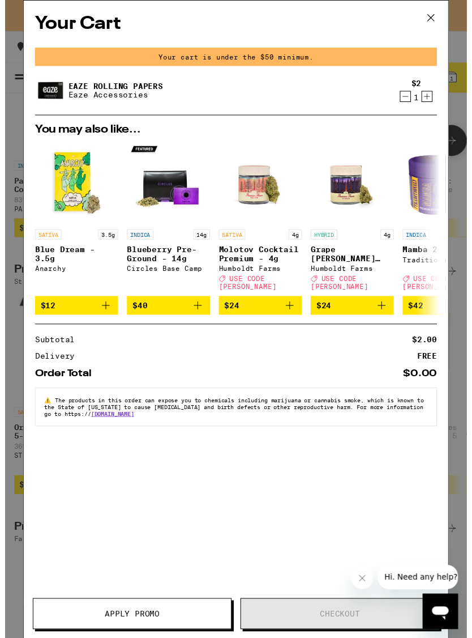
click at [410, 98] on icon "Decrement" at bounding box center [409, 99] width 10 height 14
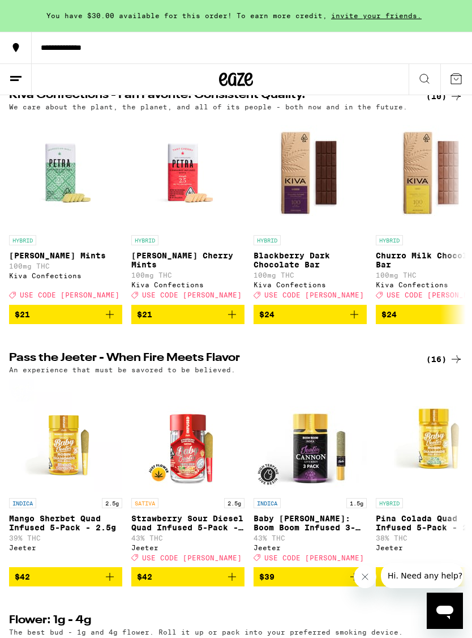
scroll to position [271, 0]
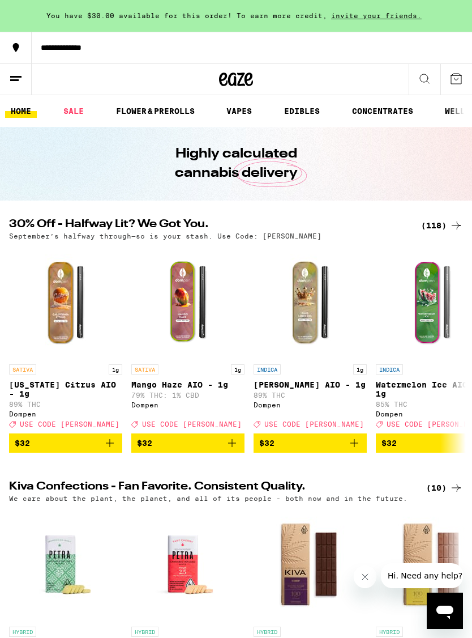
click at [181, 105] on link "FLOWER & PREROLLS" at bounding box center [155, 111] width 90 height 14
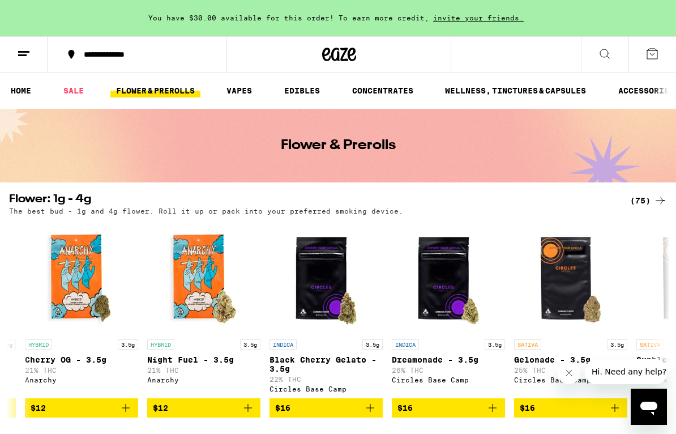
click at [9, 25] on div "You have $30.00 available for this order! To earn more credit, invite your frie…" at bounding box center [338, 18] width 676 height 36
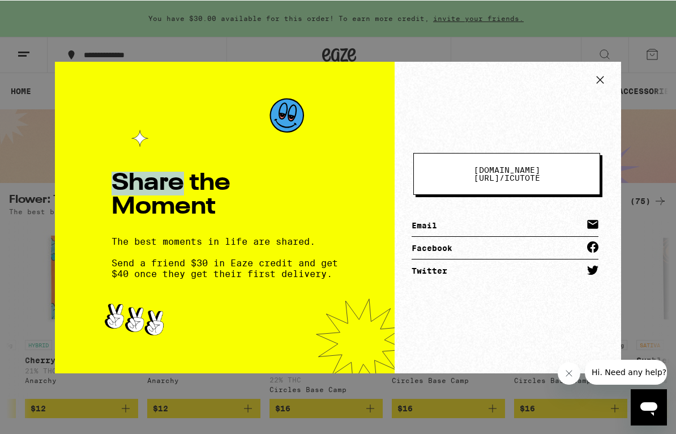
click at [472, 71] on icon at bounding box center [600, 79] width 17 height 17
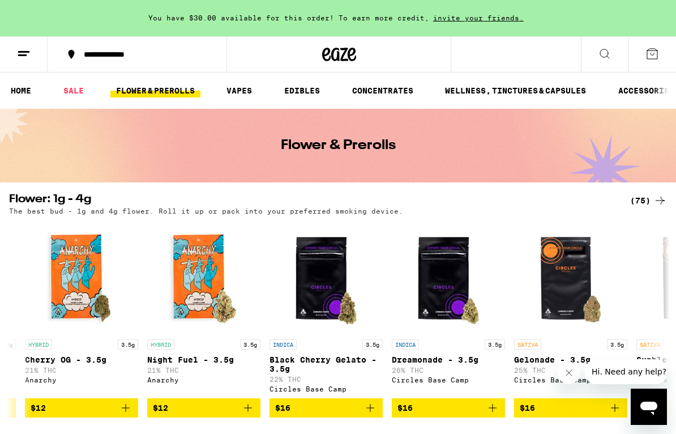
click at [250, 91] on link "VAPES" at bounding box center [239, 91] width 37 height 14
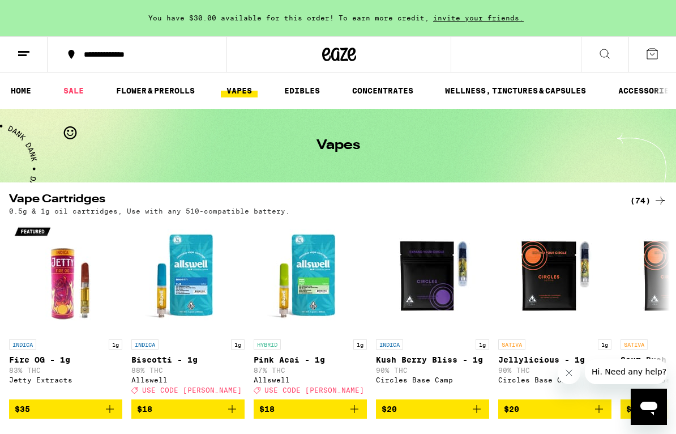
click at [472, 45] on button at bounding box center [605, 55] width 48 height 36
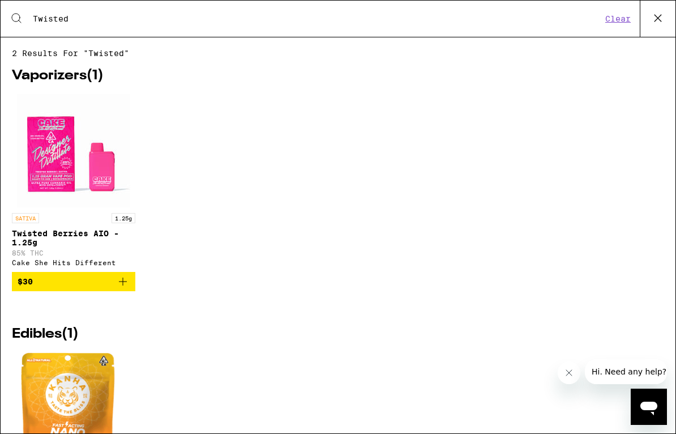
type input "Twisted"
click at [59, 161] on img "Open page for Twisted Berries AIO - 1.25g from Cake She Hits Different" at bounding box center [73, 150] width 113 height 113
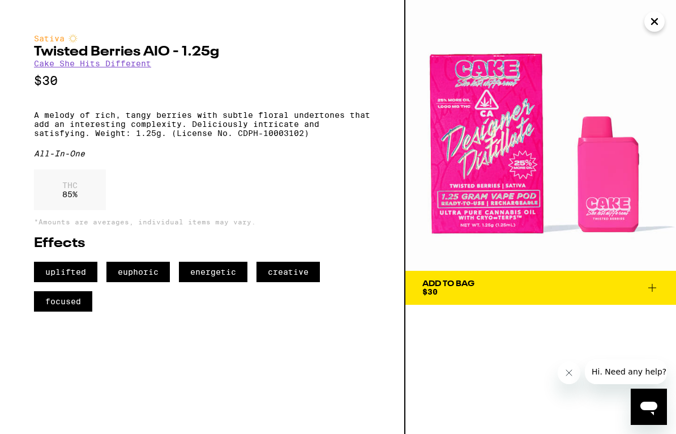
click at [472, 283] on span "Add To Bag $30" at bounding box center [541, 288] width 237 height 16
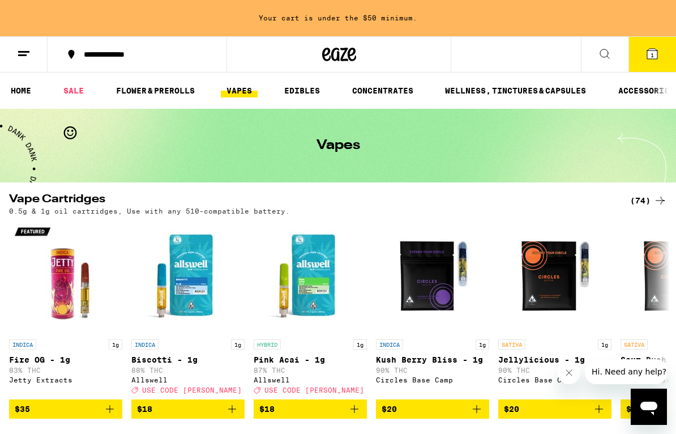
click at [77, 94] on link "SALE" at bounding box center [74, 91] width 32 height 14
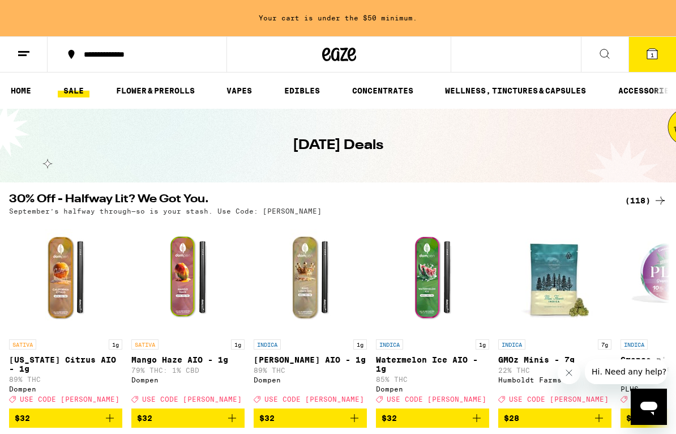
click at [154, 80] on ul "HOME SALE FLOWER & PREROLLS VAPES EDIBLES CONCENTRATES WELLNESS, TINCTURES & CA…" at bounding box center [338, 91] width 676 height 36
click at [86, 97] on link "SALE" at bounding box center [74, 91] width 32 height 14
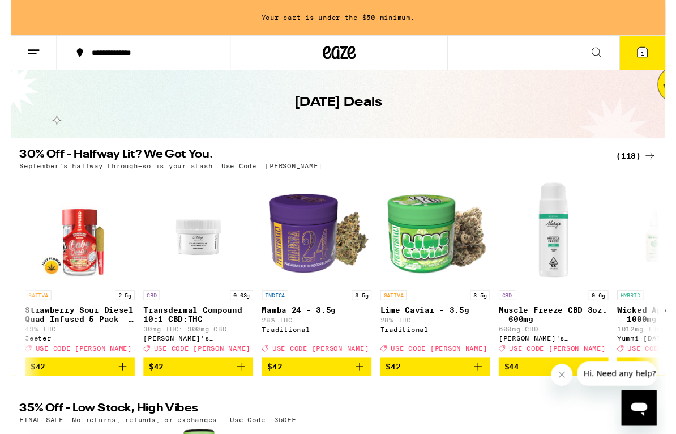
scroll to position [0, 11743]
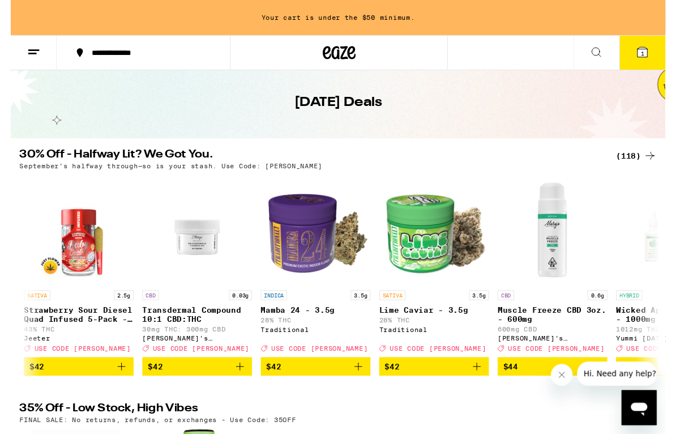
click at [345, 437] on div "FINAL SALE: No returns, refunds, or exchanges - Use Code: 35OFF" at bounding box center [338, 433] width 658 height 7
click at [341, 430] on h2 "35% Off - Low Stock, High Vibes" at bounding box center [310, 423] width 603 height 14
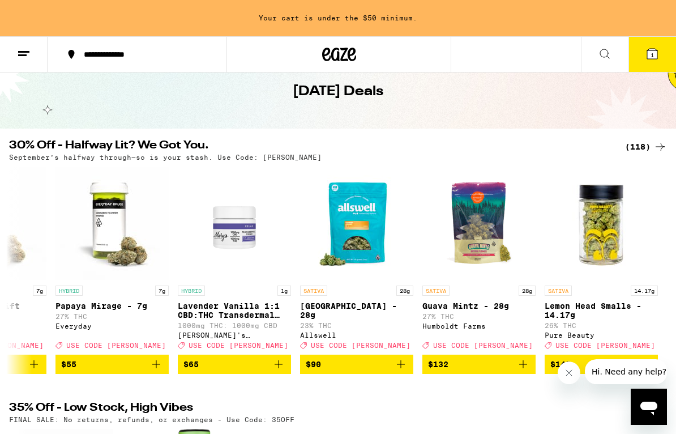
scroll to position [0, 13781]
click at [472, 366] on button "Close message from company" at bounding box center [569, 372] width 23 height 23
click at [353, 369] on span "$90" at bounding box center [357, 364] width 102 height 14
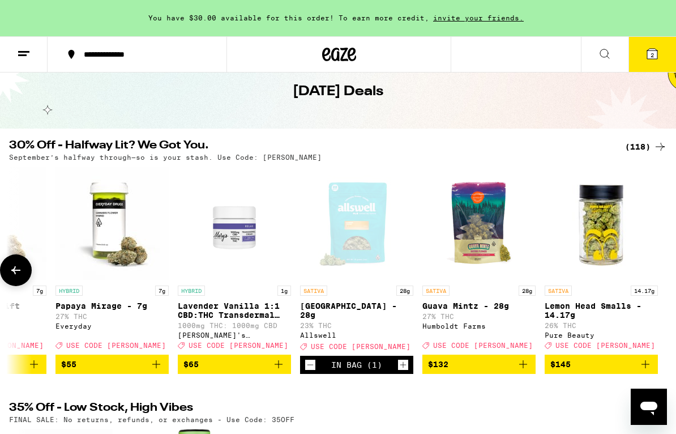
click at [472, 45] on button "2" at bounding box center [653, 54] width 48 height 35
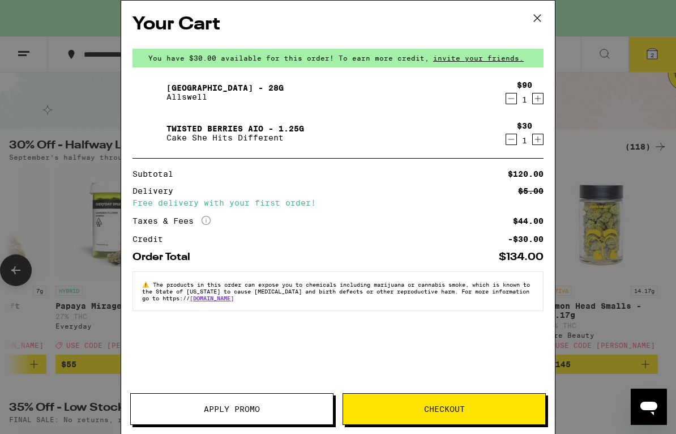
click at [270, 410] on span "Apply Promo" at bounding box center [232, 409] width 202 height 8
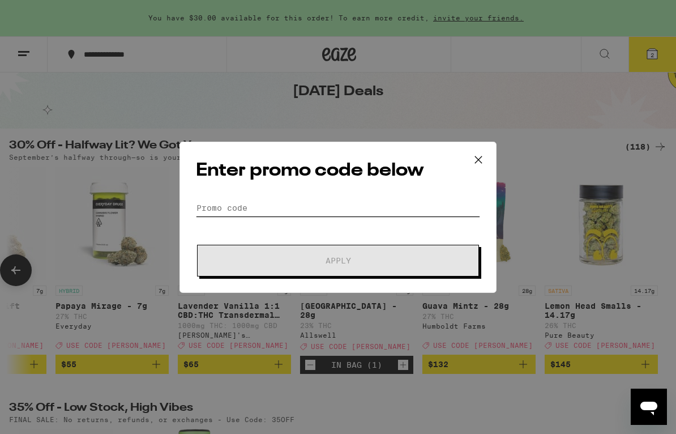
click at [375, 208] on input "Promo Code" at bounding box center [338, 207] width 284 height 17
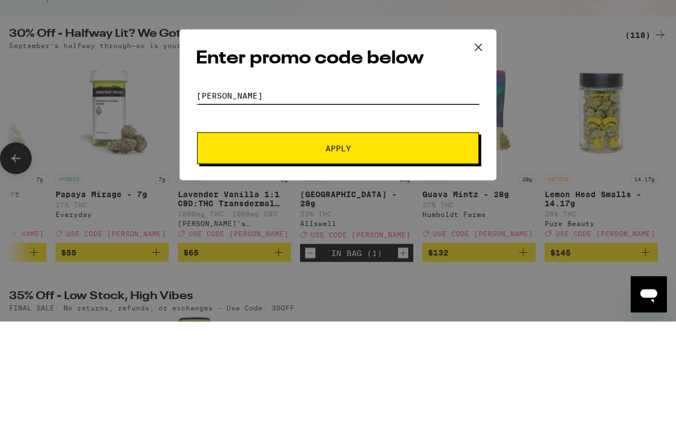
type input "Litty"
click at [419, 245] on button "Apply" at bounding box center [338, 261] width 282 height 32
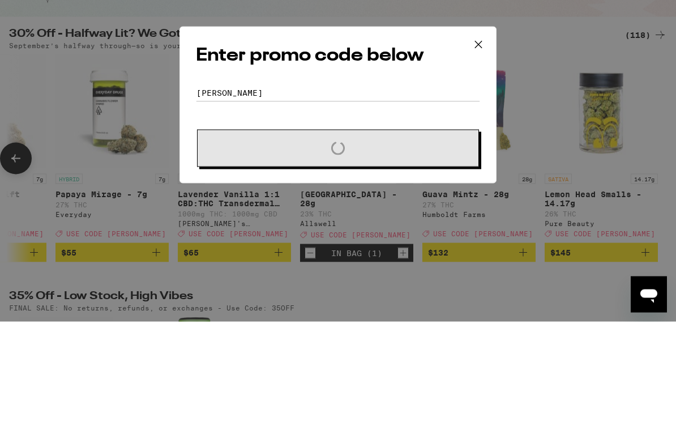
scroll to position [166, 0]
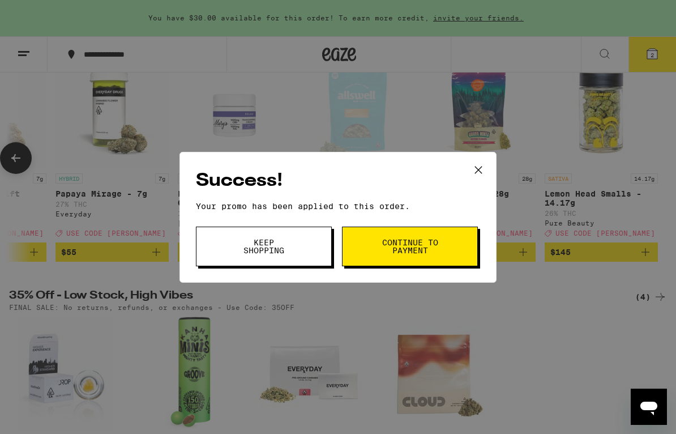
click at [413, 234] on button "Continue to payment" at bounding box center [410, 247] width 136 height 40
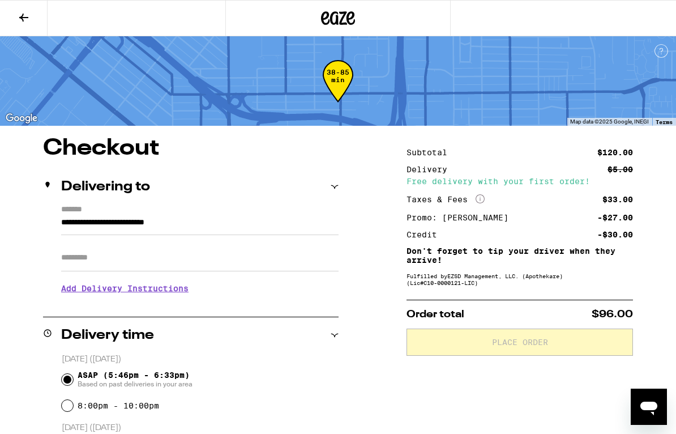
click at [23, 28] on button at bounding box center [24, 19] width 48 height 36
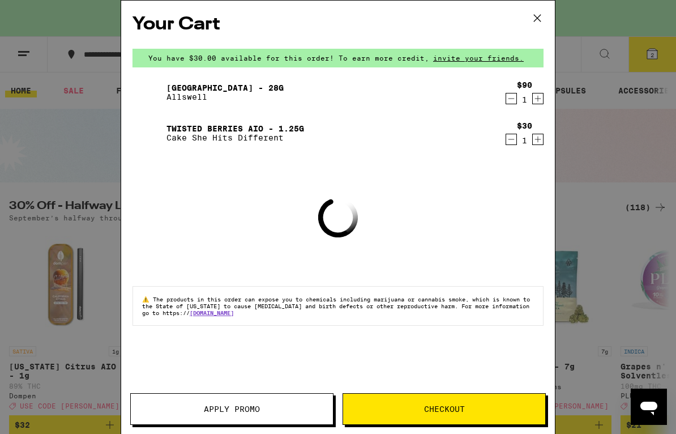
click at [472, 98] on button "Decrement" at bounding box center [511, 98] width 11 height 11
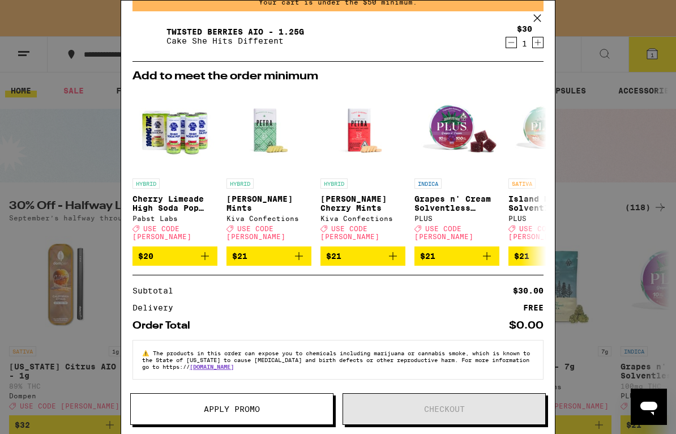
scroll to position [59, 0]
click at [472, 10] on icon at bounding box center [537, 18] width 17 height 17
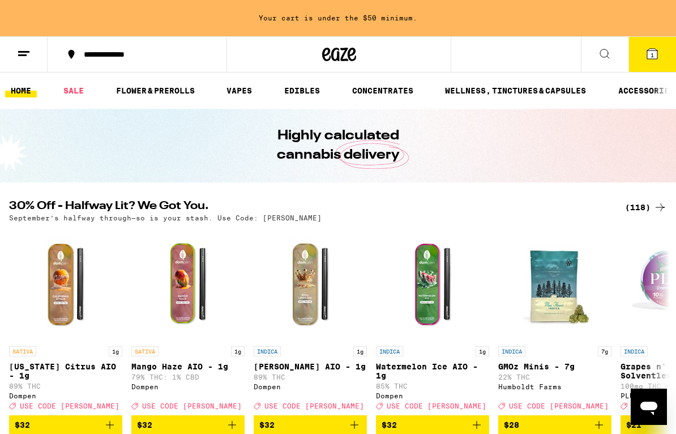
click at [75, 91] on link "SALE" at bounding box center [74, 91] width 32 height 14
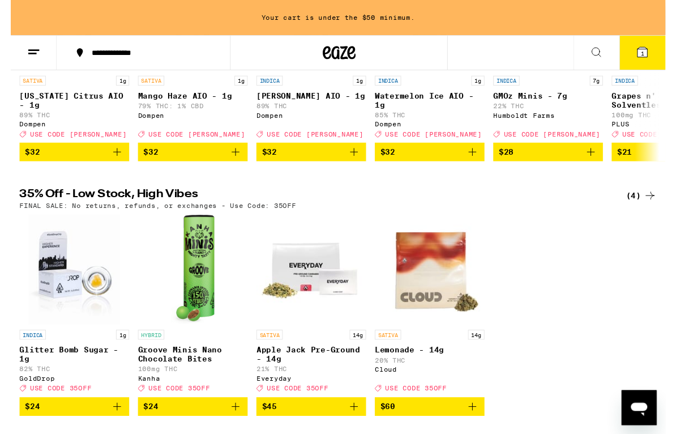
scroll to position [263, 0]
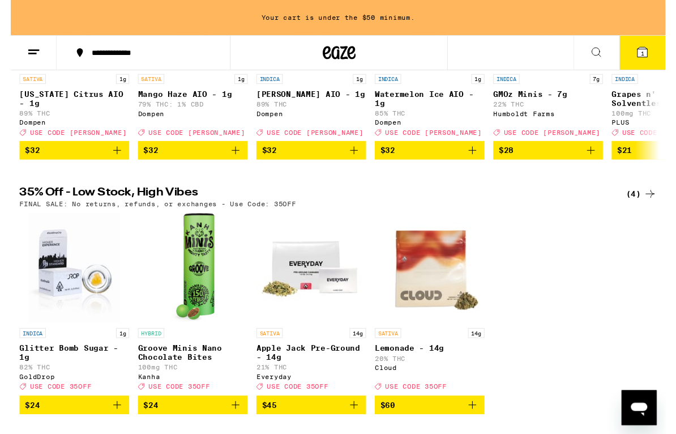
click at [452, 402] on div "Deal Created with Sketch. USE CODE 35OFF" at bounding box center [432, 398] width 113 height 8
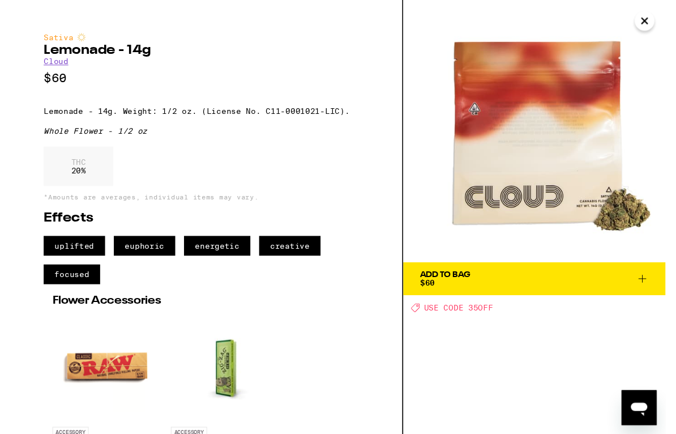
click at [472, 288] on span "Add To Bag $60" at bounding box center [541, 288] width 237 height 16
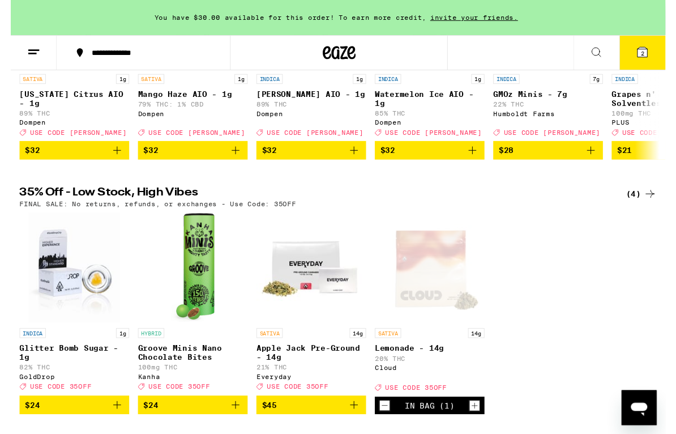
click at [472, 50] on button "2" at bounding box center [653, 54] width 48 height 35
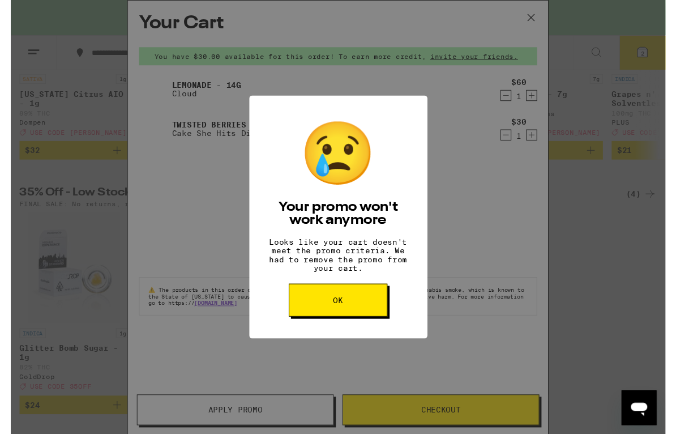
click at [269, 350] on div "😢 Your promo won't work anymore Looks like your cart doesn't meet the promo cri…" at bounding box center [338, 225] width 184 height 252
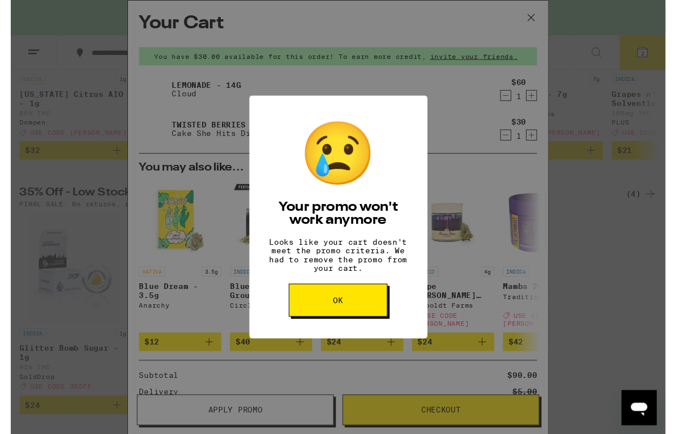
click at [365, 318] on button "OK" at bounding box center [338, 310] width 102 height 34
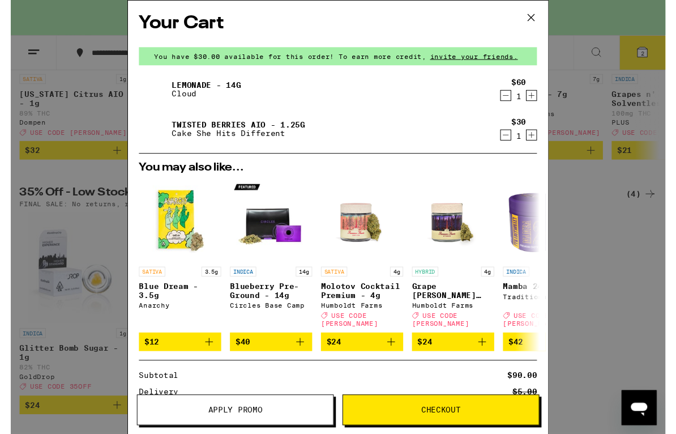
click at [284, 425] on span "Apply Promo" at bounding box center [232, 423] width 202 height 8
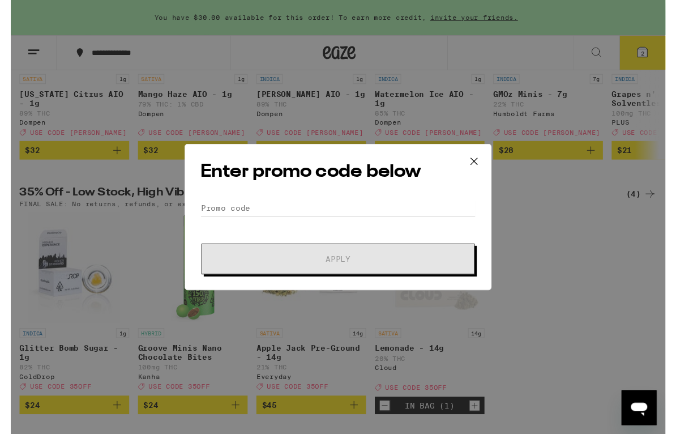
click at [368, 201] on div "Enter promo code below Promo Code Apply" at bounding box center [338, 223] width 317 height 151
click at [355, 217] on input "Promo Code" at bounding box center [338, 214] width 284 height 17
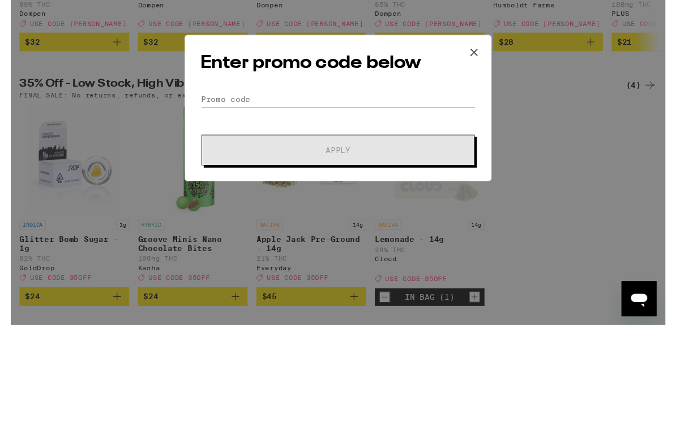
click at [472, 111] on div "Enter promo code below Promo Code Apply" at bounding box center [338, 224] width 676 height 448
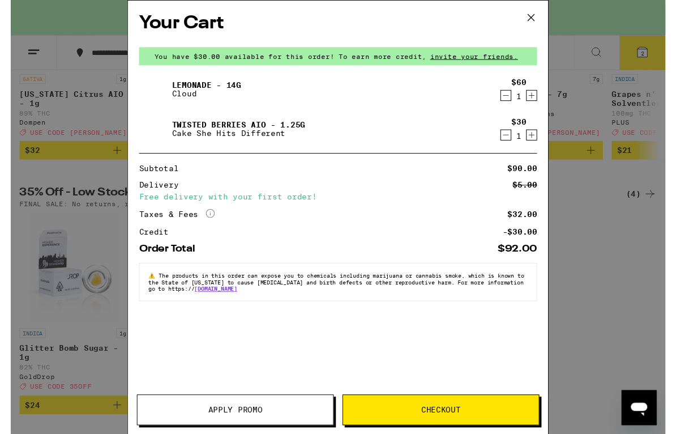
click at [277, 428] on button "Apply Promo" at bounding box center [231, 423] width 203 height 32
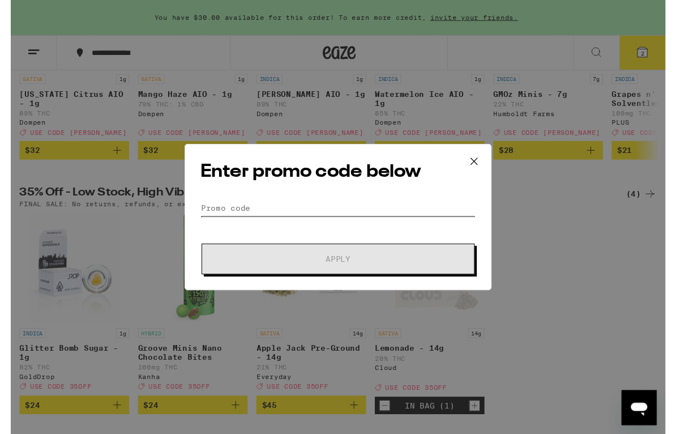
click at [325, 207] on input "Promo Code" at bounding box center [338, 214] width 284 height 17
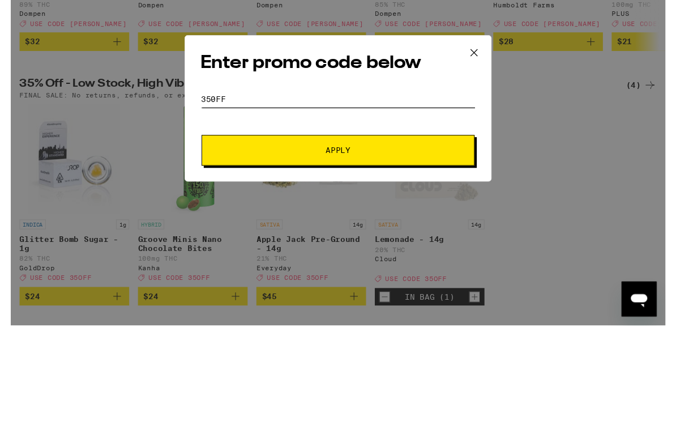
type input "350FF"
click at [390, 252] on button "Apply" at bounding box center [338, 268] width 282 height 32
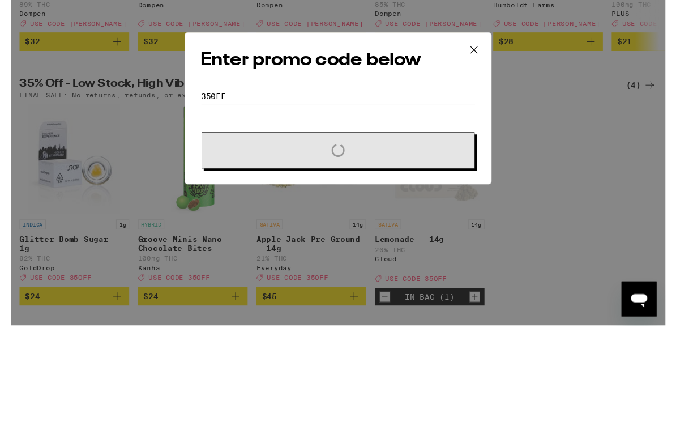
scroll to position [375, 0]
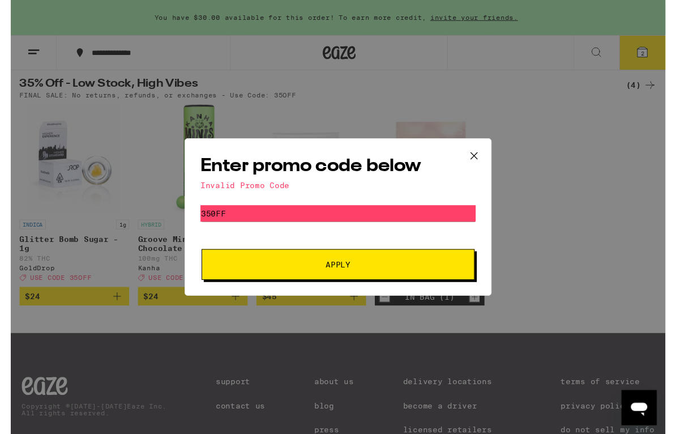
click at [472, 158] on icon at bounding box center [478, 160] width 7 height 7
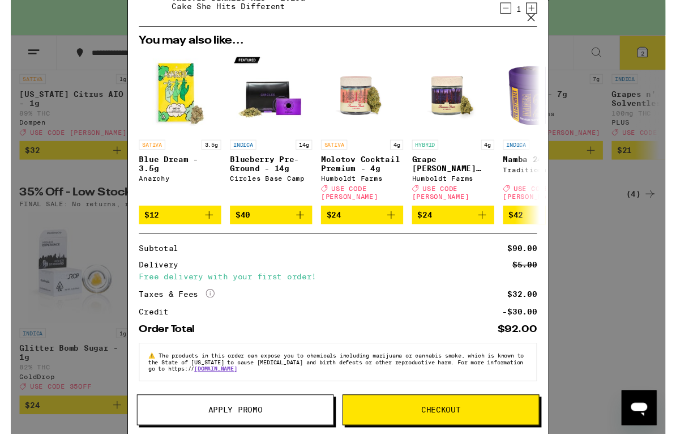
scroll to position [136, 0]
click at [276, 422] on span "Apply Promo" at bounding box center [232, 423] width 202 height 8
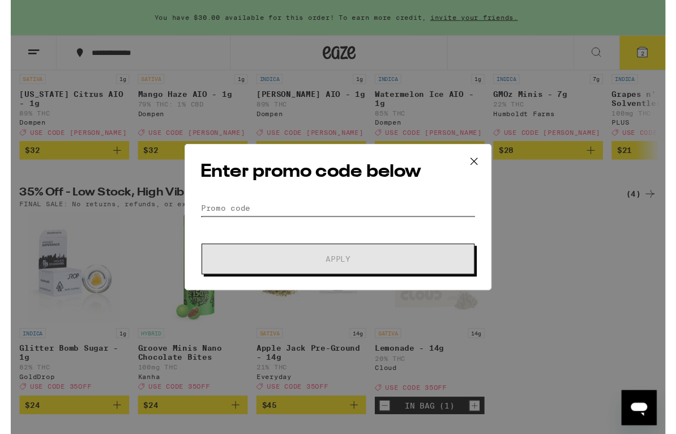
click at [359, 213] on input "Promo Code" at bounding box center [338, 214] width 284 height 17
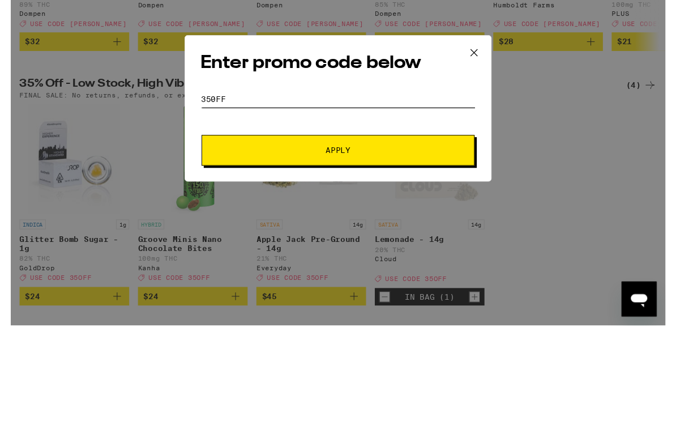
type input "350FF"
click at [357, 252] on button "Apply" at bounding box center [338, 268] width 282 height 32
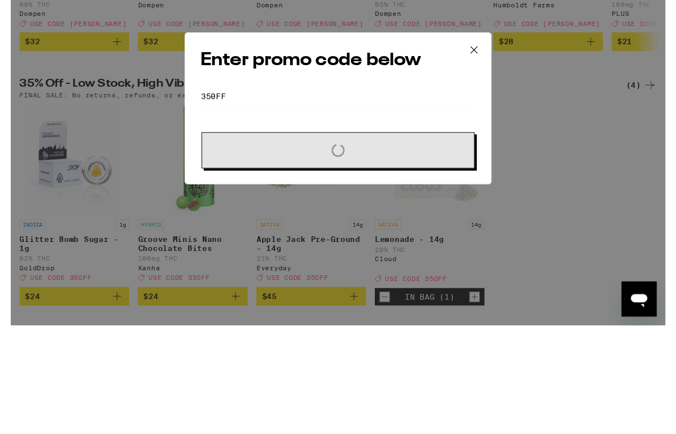
scroll to position [375, 0]
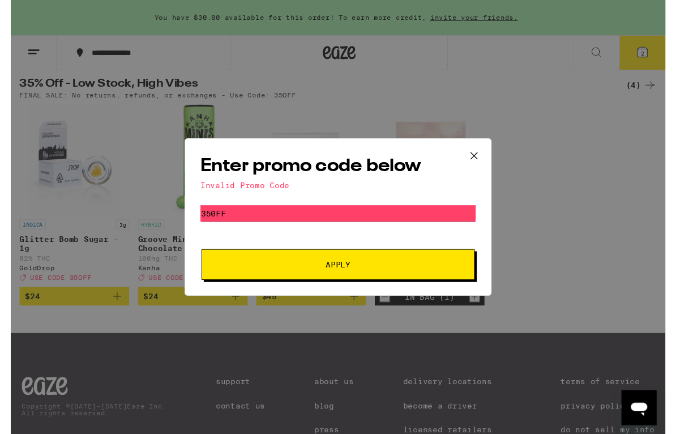
click at [472, 159] on icon at bounding box center [478, 160] width 17 height 17
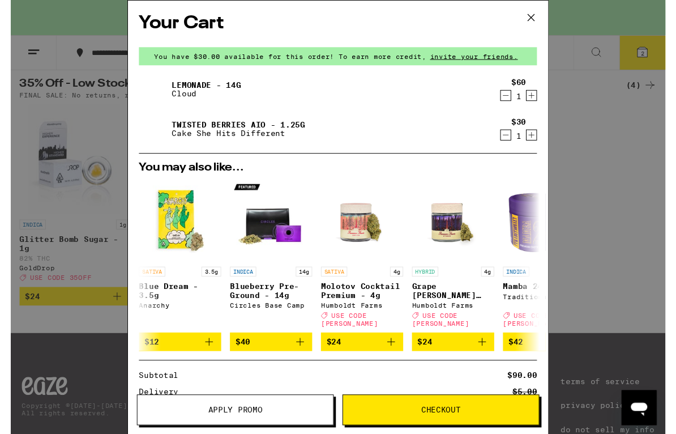
scroll to position [263, 0]
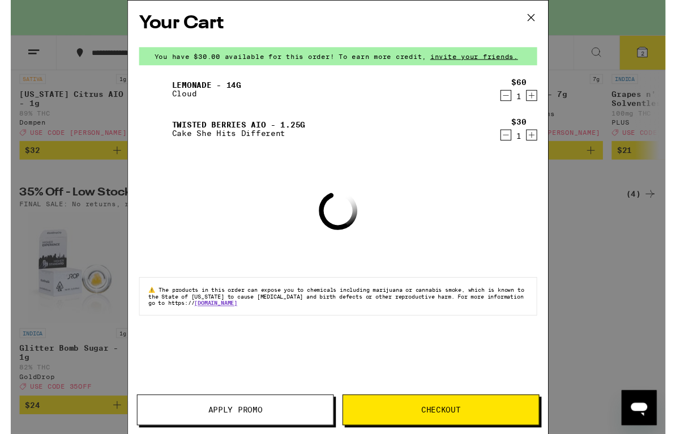
click at [472, 9] on button at bounding box center [537, 19] width 35 height 36
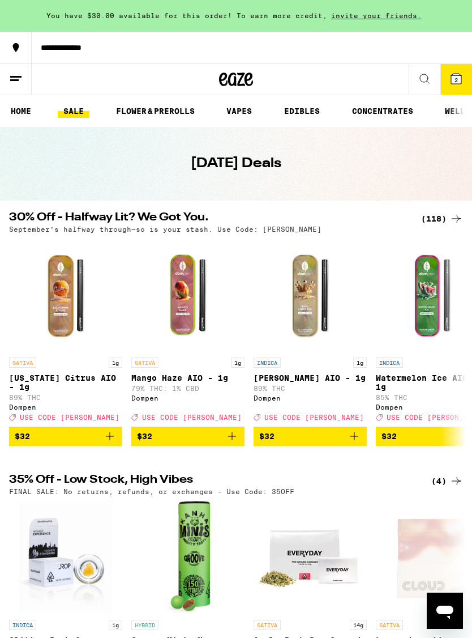
click at [462, 79] on icon at bounding box center [457, 79] width 14 height 14
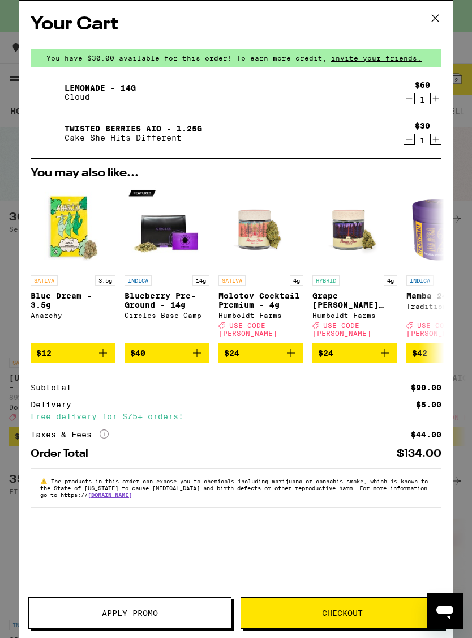
click at [412, 98] on icon "Decrement" at bounding box center [409, 99] width 10 height 14
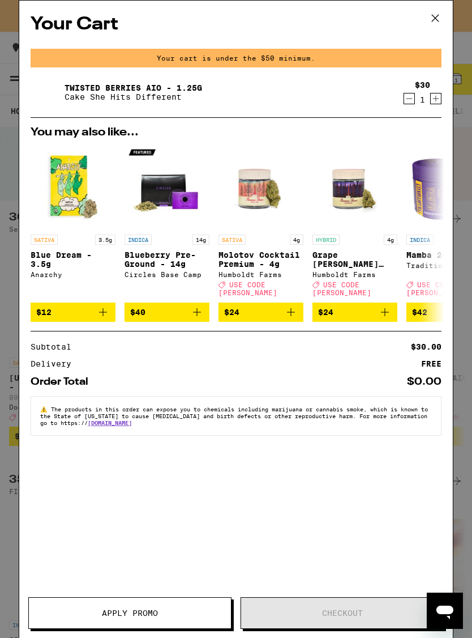
click at [436, 19] on icon at bounding box center [435, 18] width 7 height 7
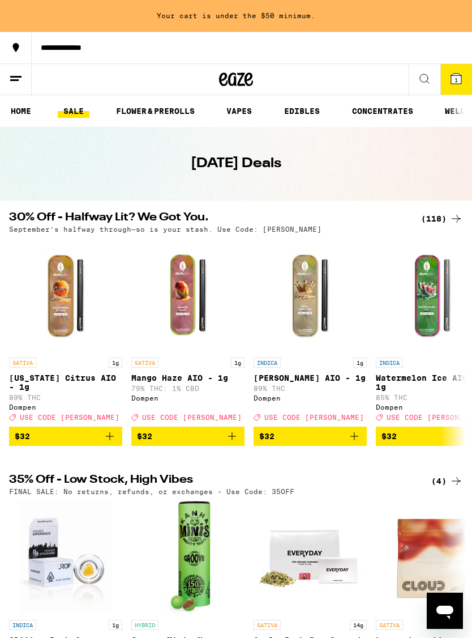
click at [18, 84] on icon at bounding box center [16, 79] width 14 height 14
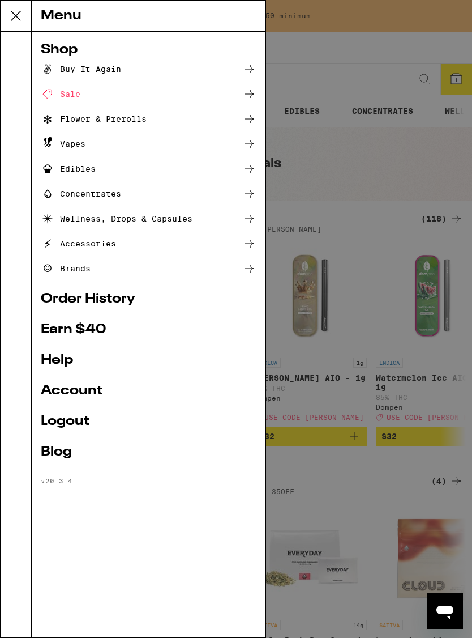
click at [87, 334] on link "Earn $ 40" at bounding box center [149, 330] width 216 height 14
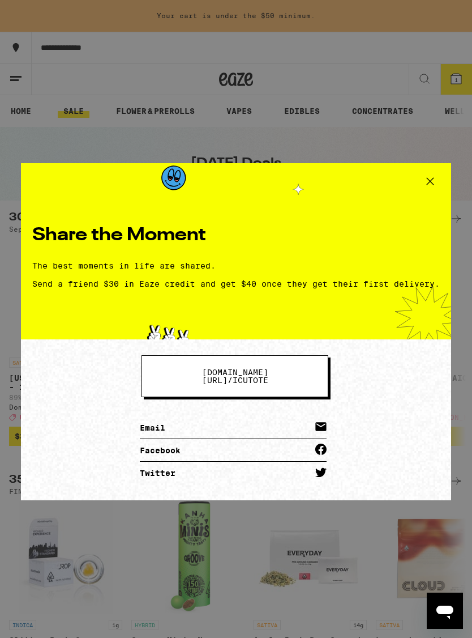
click at [422, 176] on icon at bounding box center [430, 181] width 17 height 17
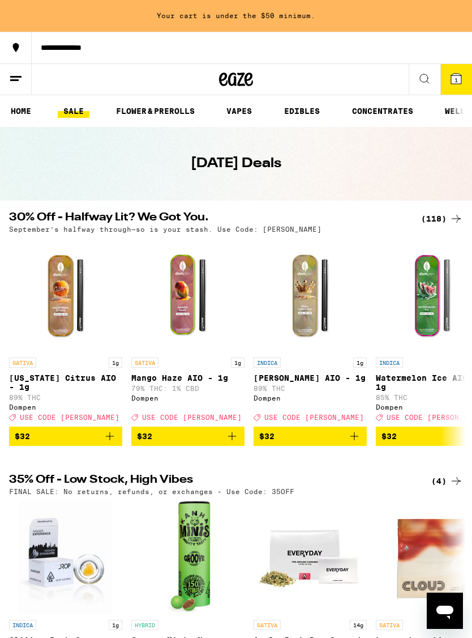
click at [15, 105] on link "HOME" at bounding box center [21, 111] width 32 height 14
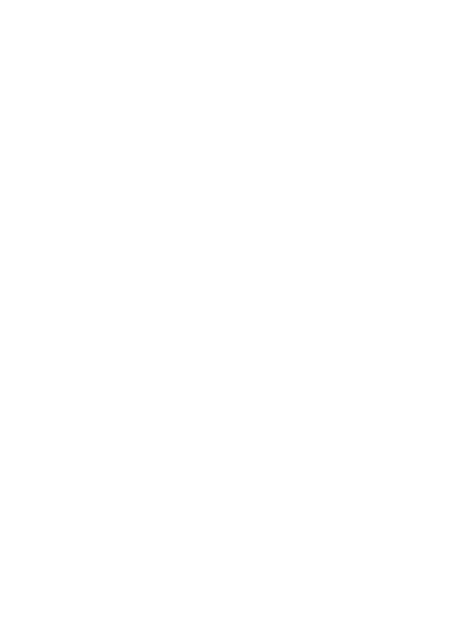
scroll to position [1062, 0]
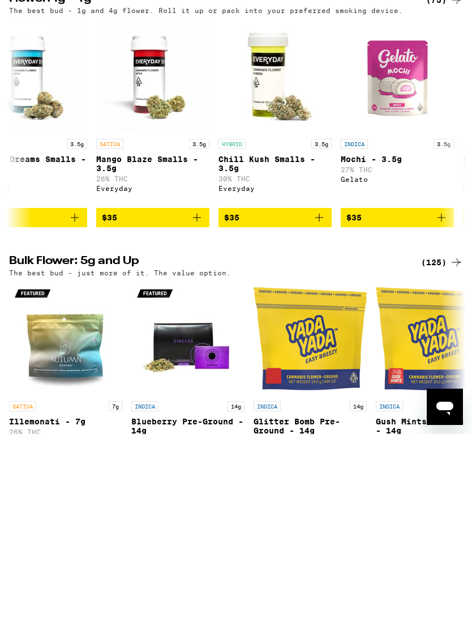
scroll to position [0, 3133]
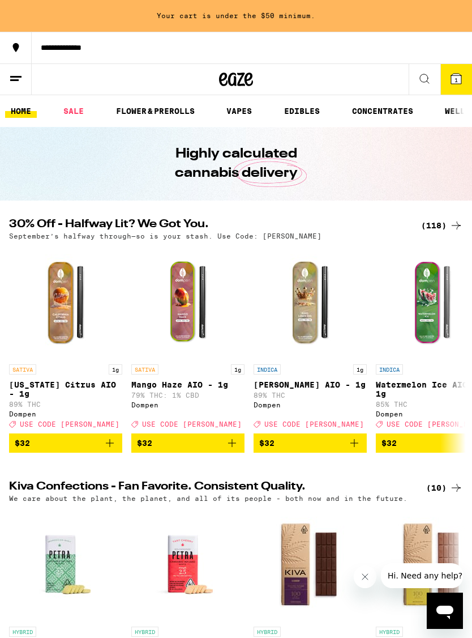
click at [453, 76] on icon at bounding box center [457, 79] width 10 height 10
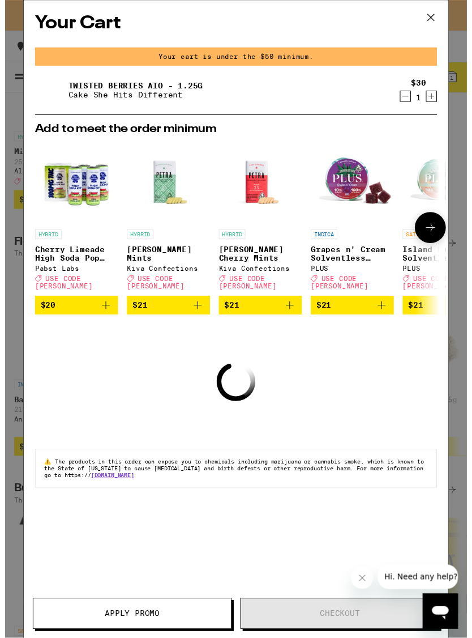
scroll to position [1019, 0]
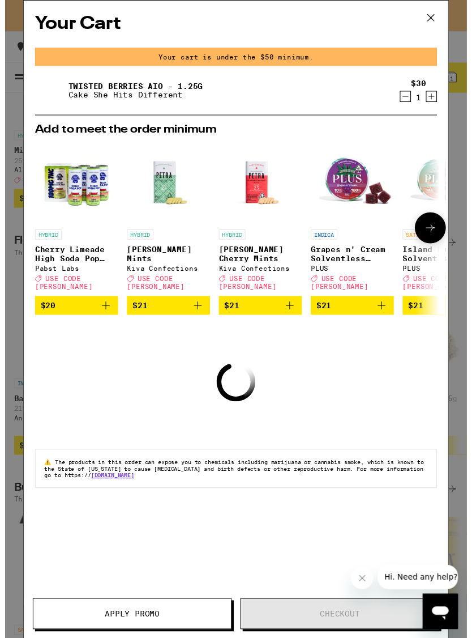
click at [441, 101] on icon "Increment" at bounding box center [436, 99] width 10 height 14
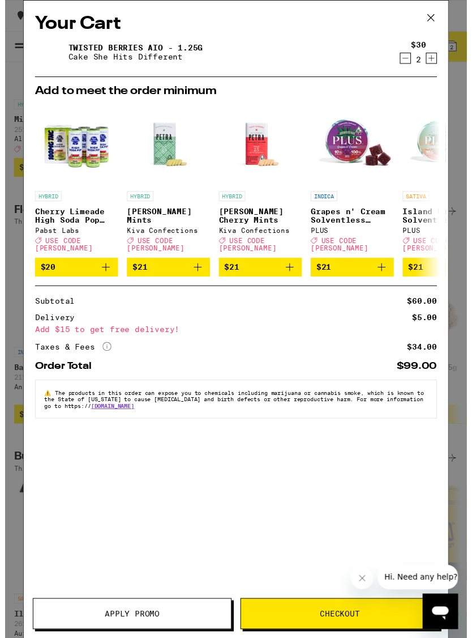
click at [442, 16] on icon at bounding box center [435, 18] width 17 height 17
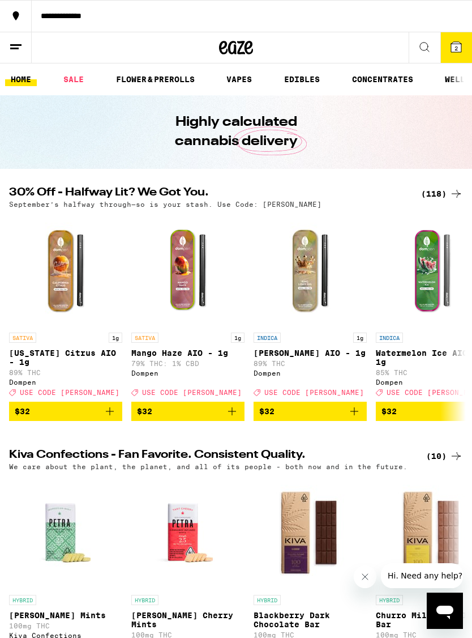
click at [454, 40] on icon at bounding box center [457, 47] width 14 height 14
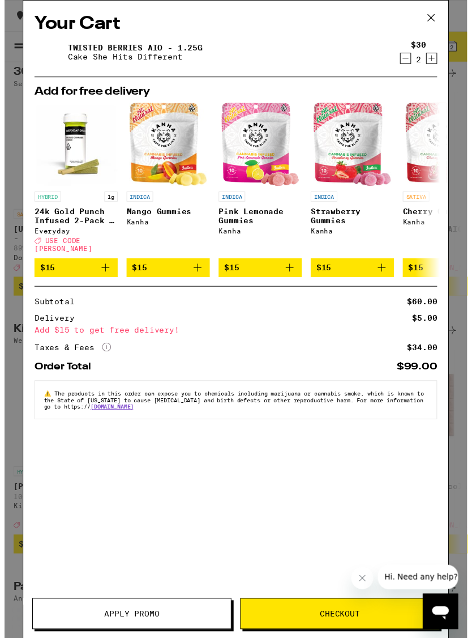
scroll to position [164, 0]
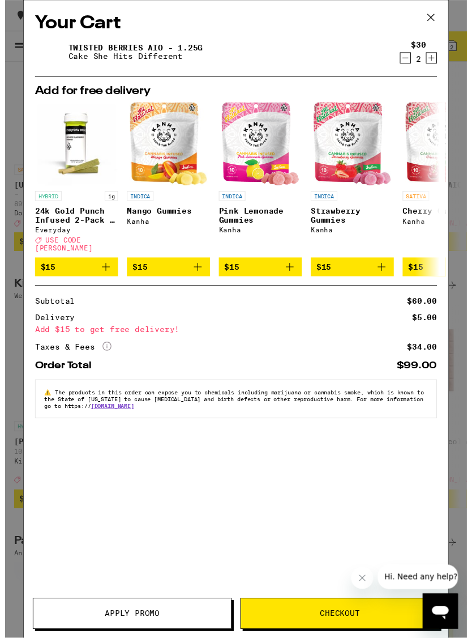
click at [444, 12] on icon at bounding box center [435, 18] width 17 height 17
